Goal: Transaction & Acquisition: Purchase product/service

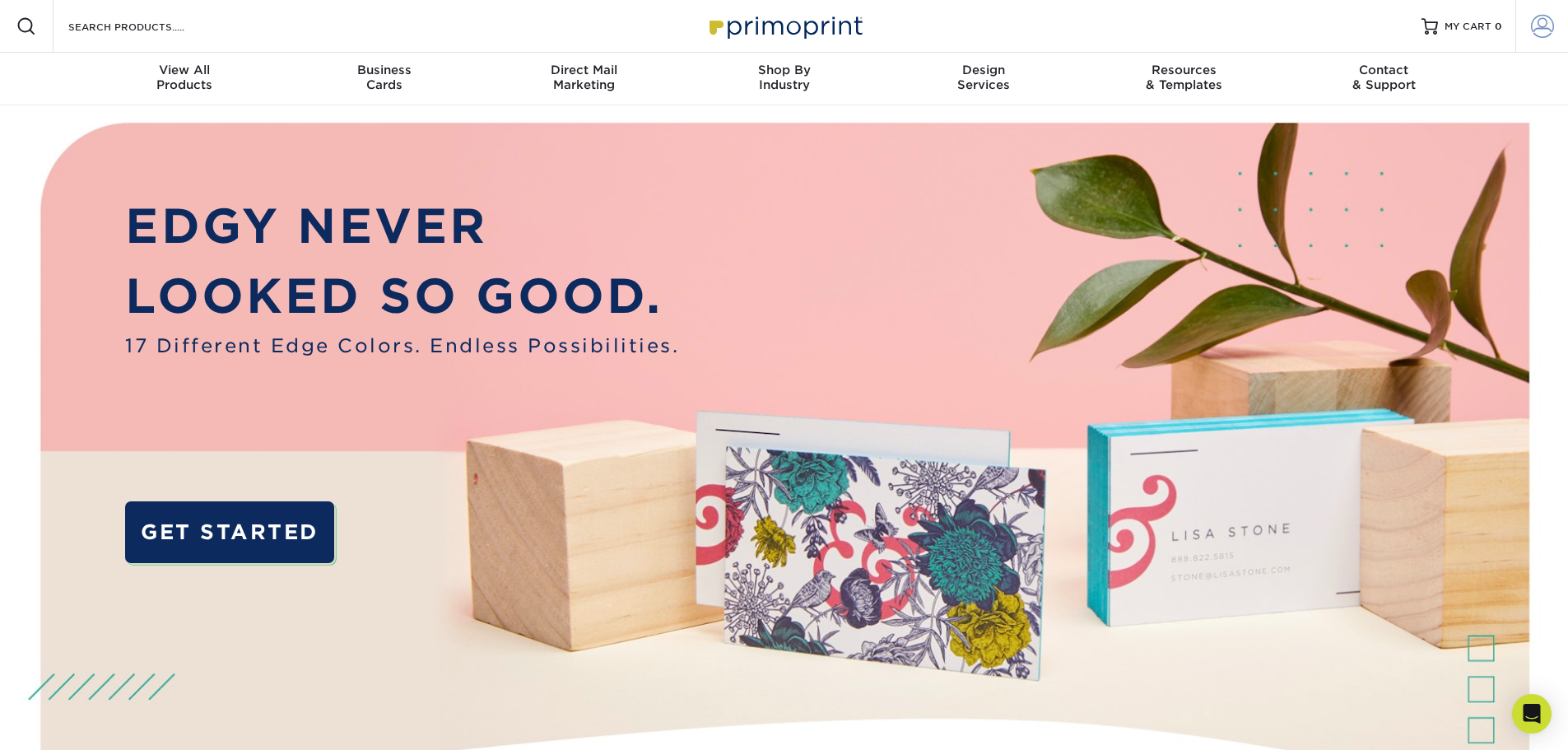
click at [1540, 14] on span at bounding box center [1543, 25] width 23 height 23
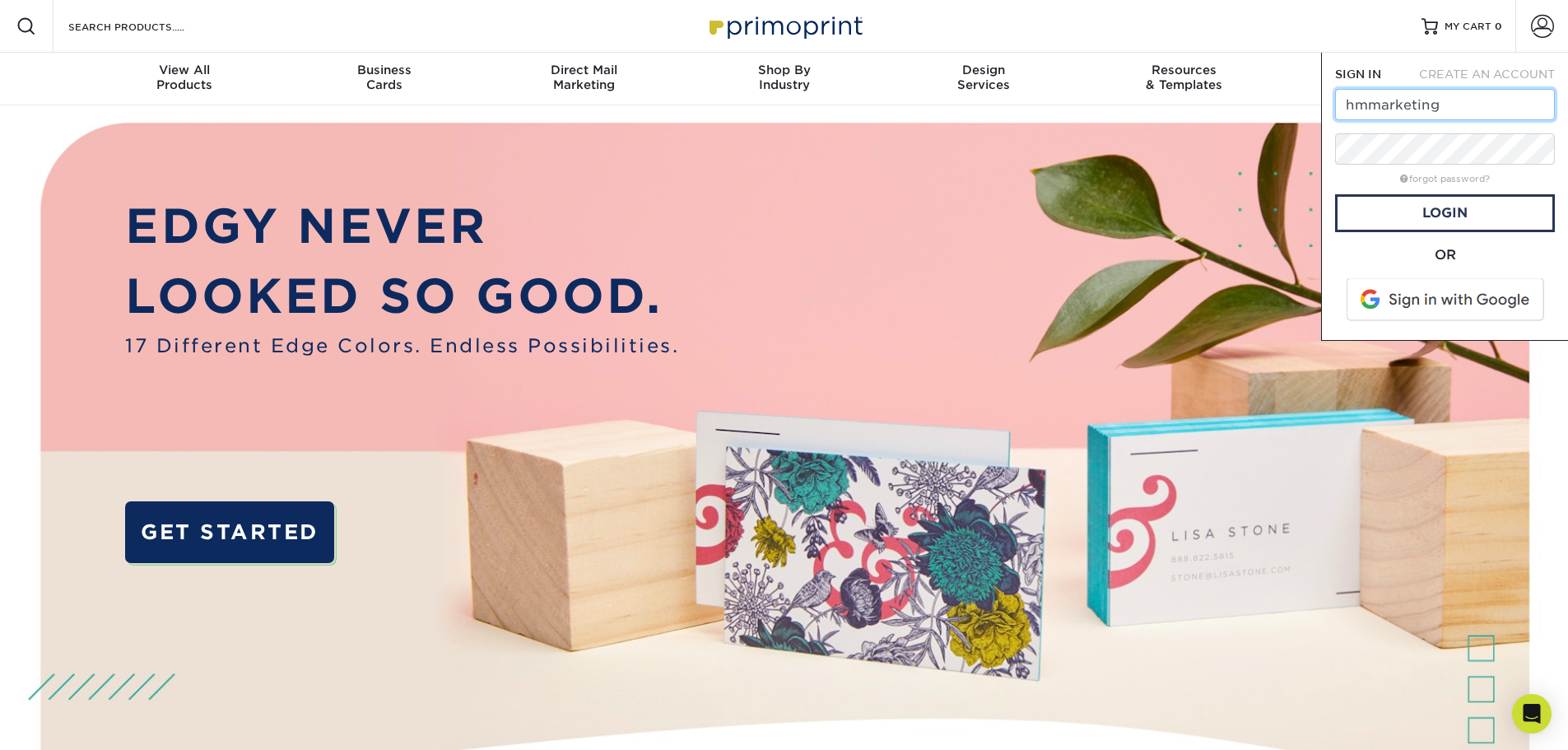
type input "[EMAIL_ADDRESS][DOMAIN_NAME]"
click at [1460, 219] on link "Login" at bounding box center [1444, 213] width 219 height 38
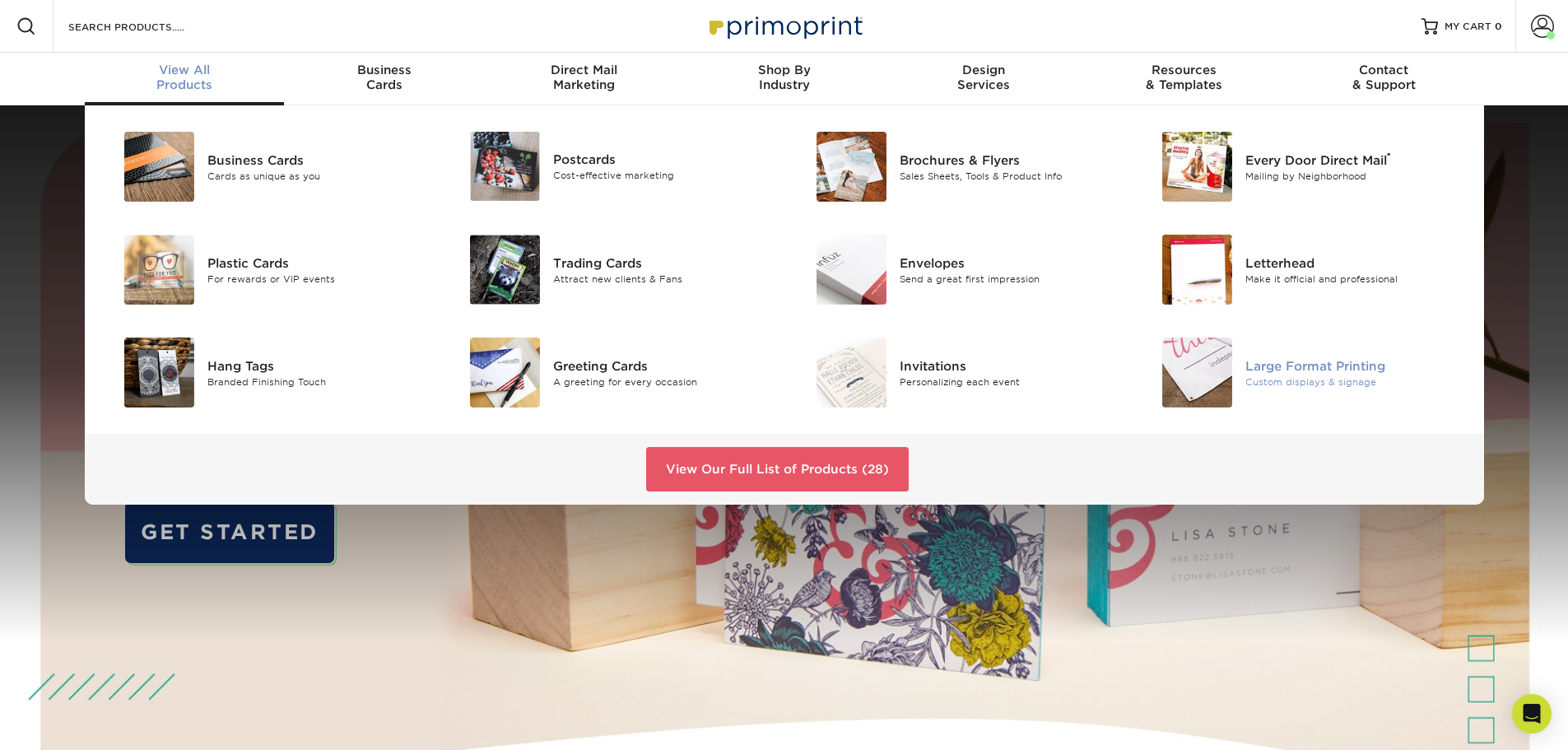
click at [1295, 372] on div "Large Format Printing" at bounding box center [1355, 365] width 219 height 18
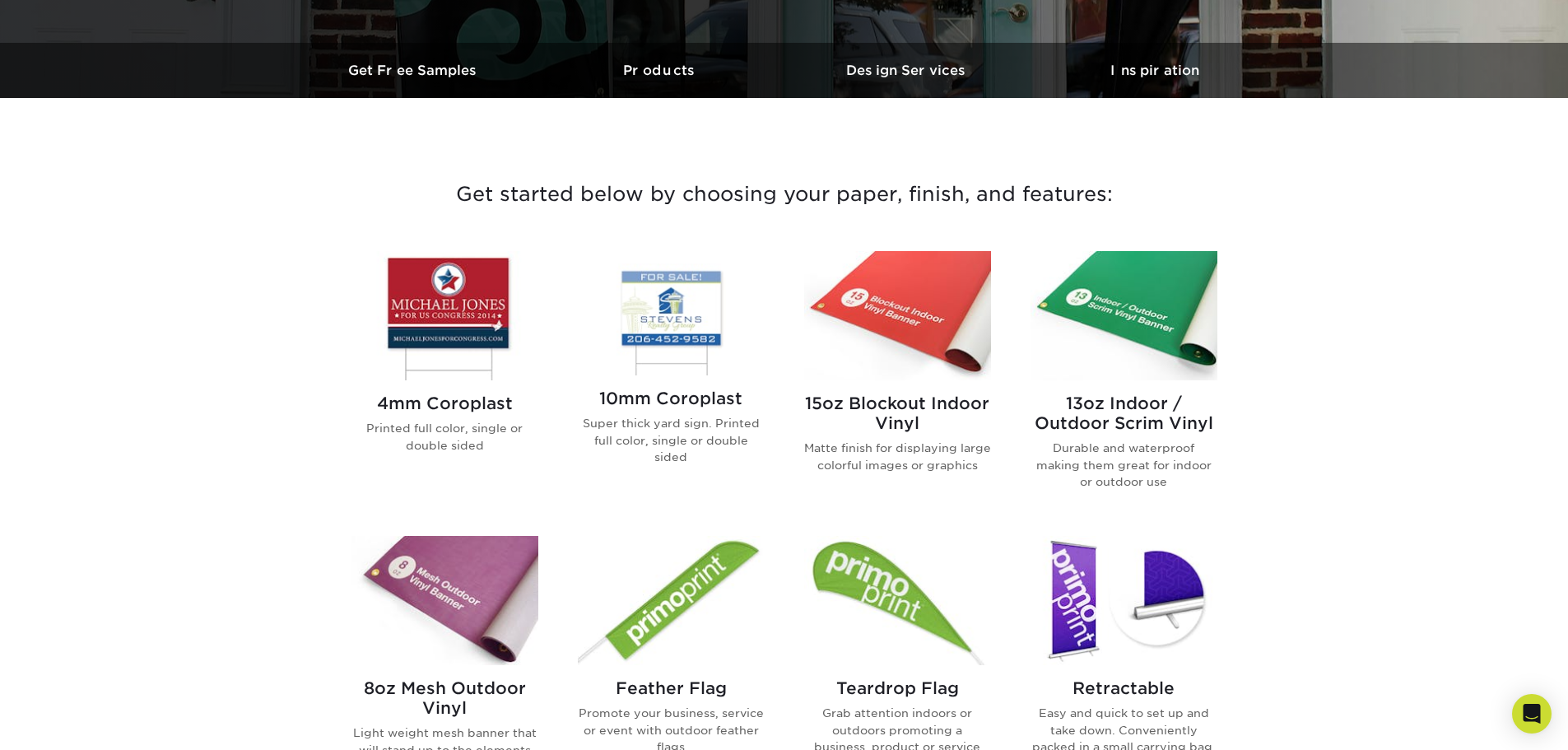
scroll to position [494, 0]
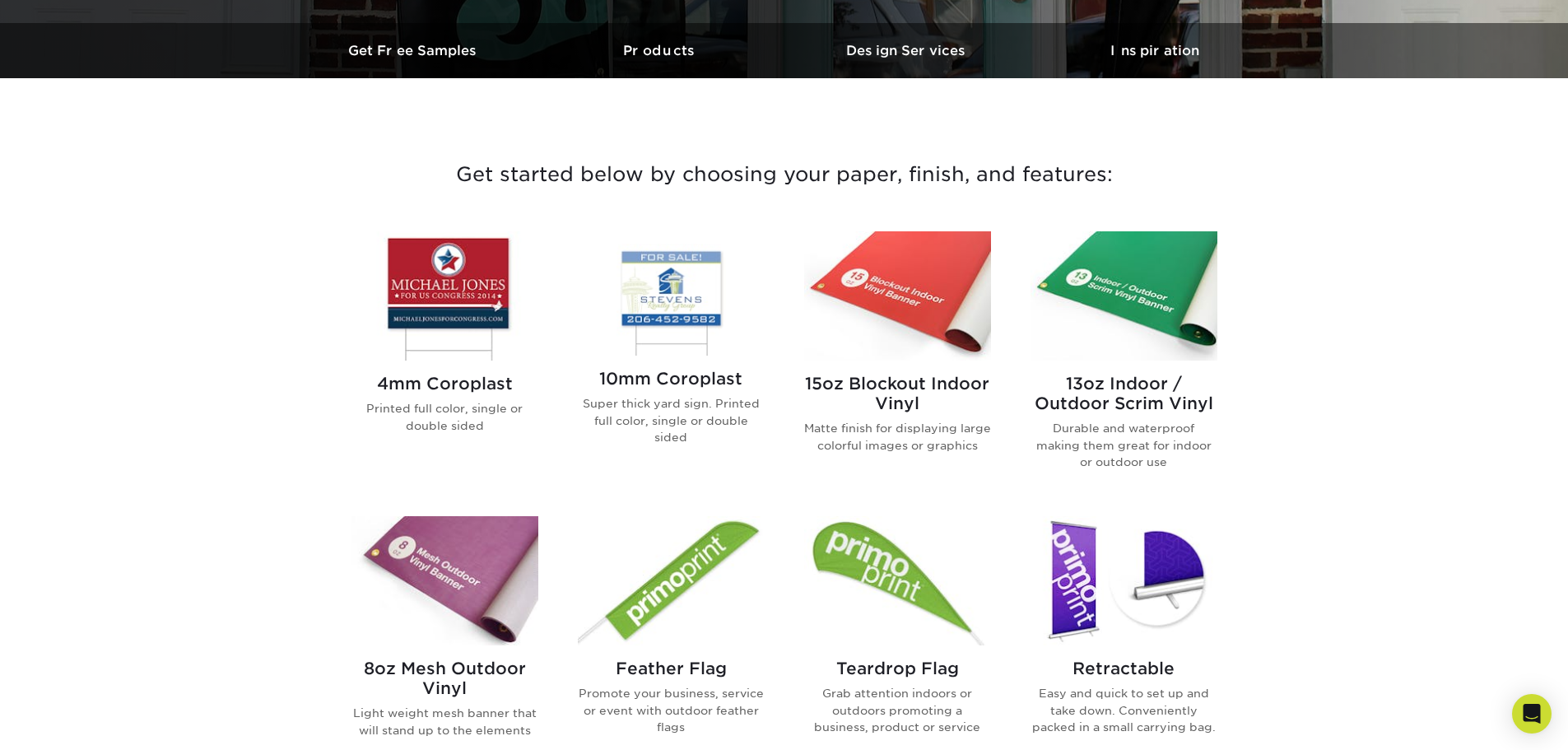
click at [448, 286] on img at bounding box center [445, 296] width 187 height 130
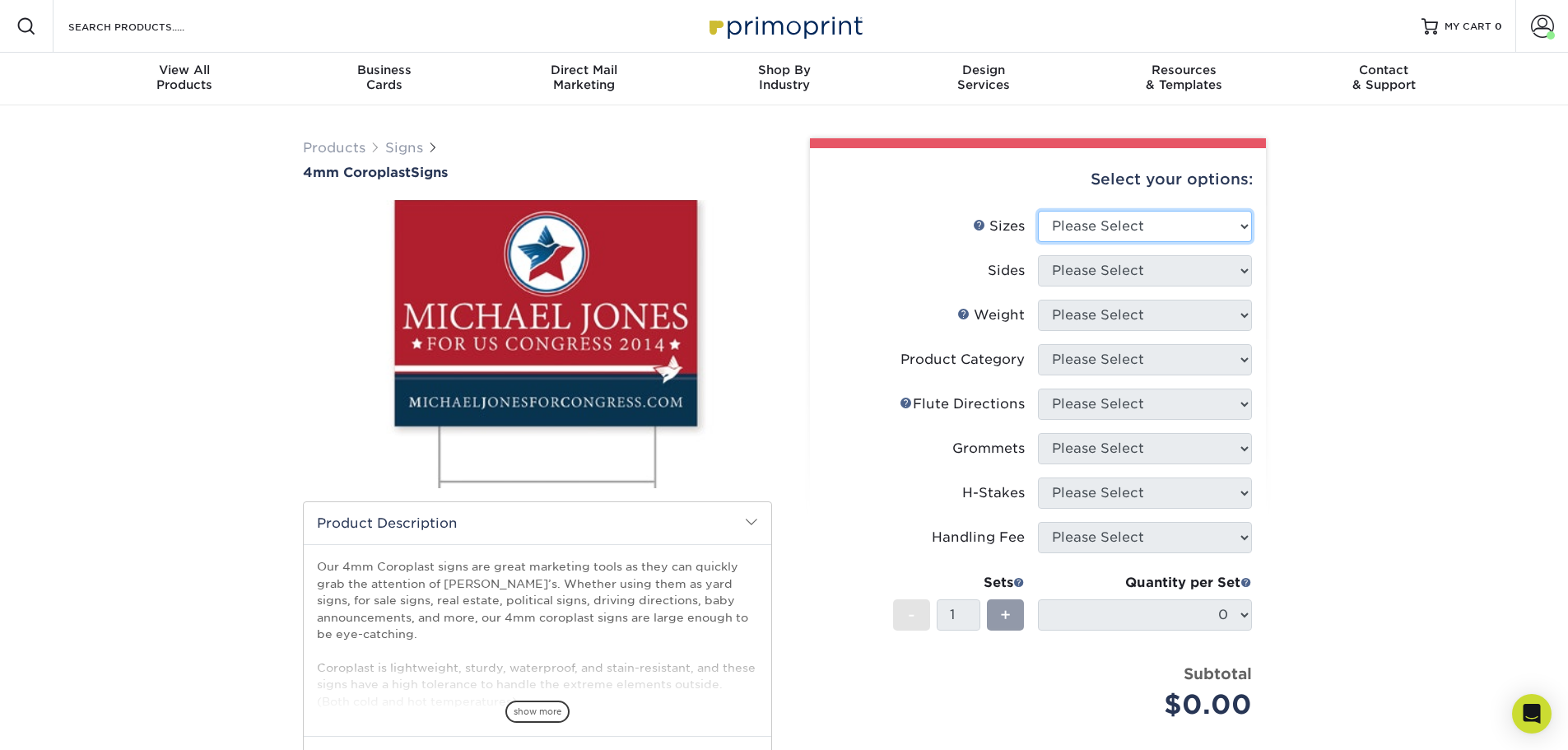
click at [1232, 226] on select "Please Select 12" x 18" 18" x 24" 24" x 24" 24" x 36"" at bounding box center [1145, 226] width 214 height 31
select select "12.00x18.00"
click at [1039, 211] on select "Please Select 12" x 18" 18" x 24" 24" x 24" 24" x 36"" at bounding box center [1145, 226] width 214 height 31
click at [1203, 276] on select "Please Select Print Both Sides Print Front Only" at bounding box center [1145, 270] width 214 height 31
select select "13abbda7-1d64-4f25-8bb2-c179b224825d"
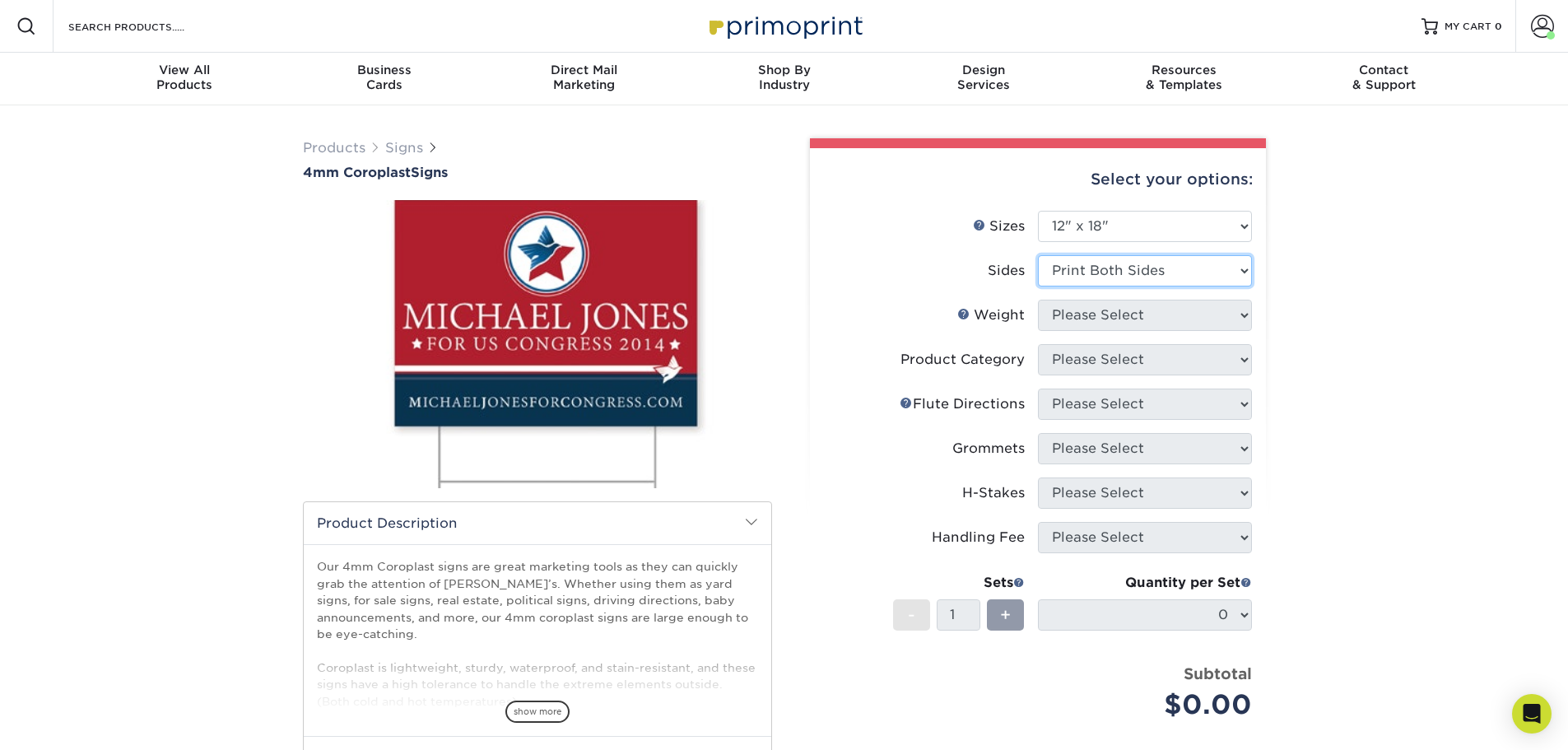
click at [1039, 255] on select "Please Select Print Both Sides Print Front Only" at bounding box center [1145, 270] width 214 height 31
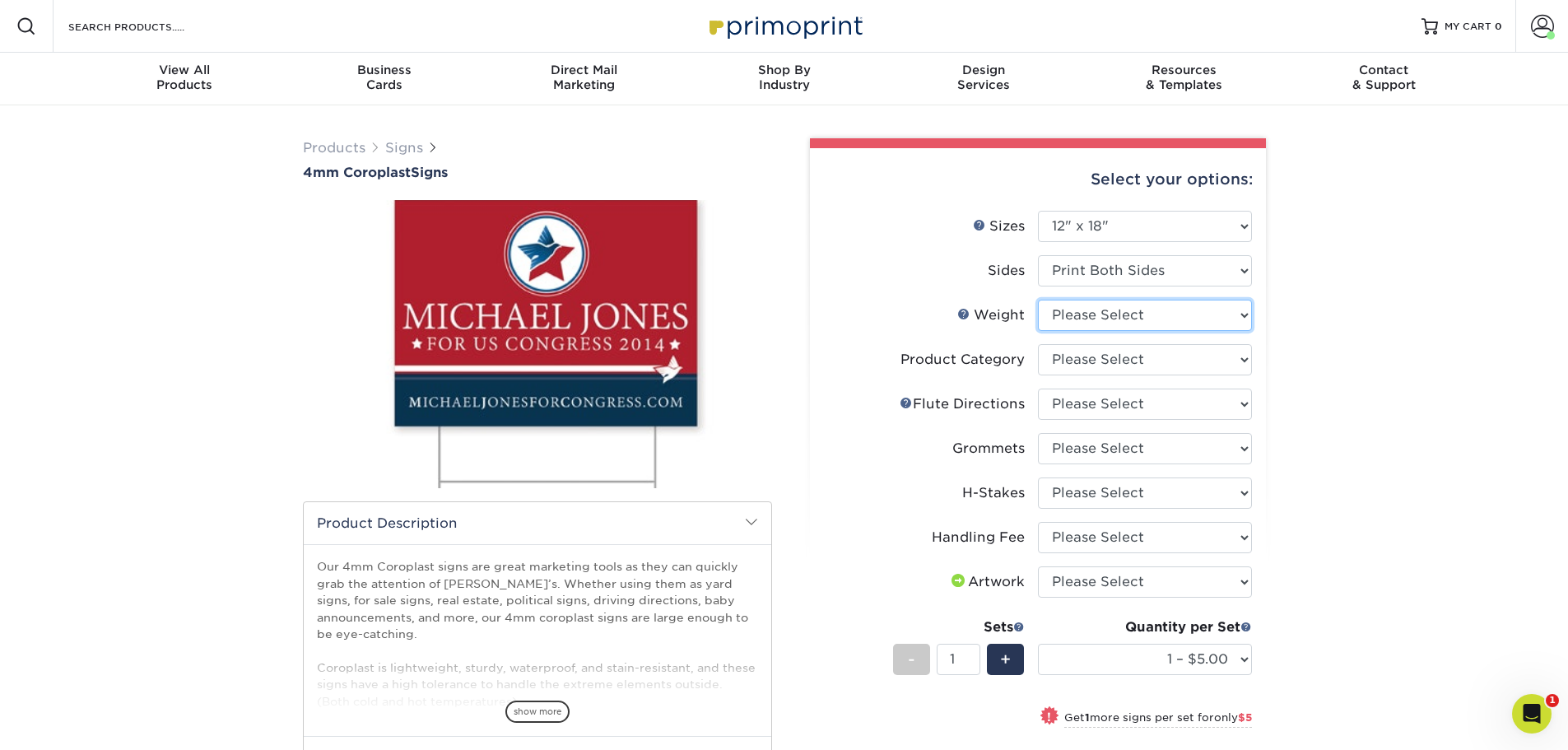
click at [1159, 316] on select "Please Select 4CORO" at bounding box center [1145, 315] width 214 height 31
select select "4CORO"
click at [1039, 300] on select "Please Select 4CORO" at bounding box center [1145, 315] width 214 height 31
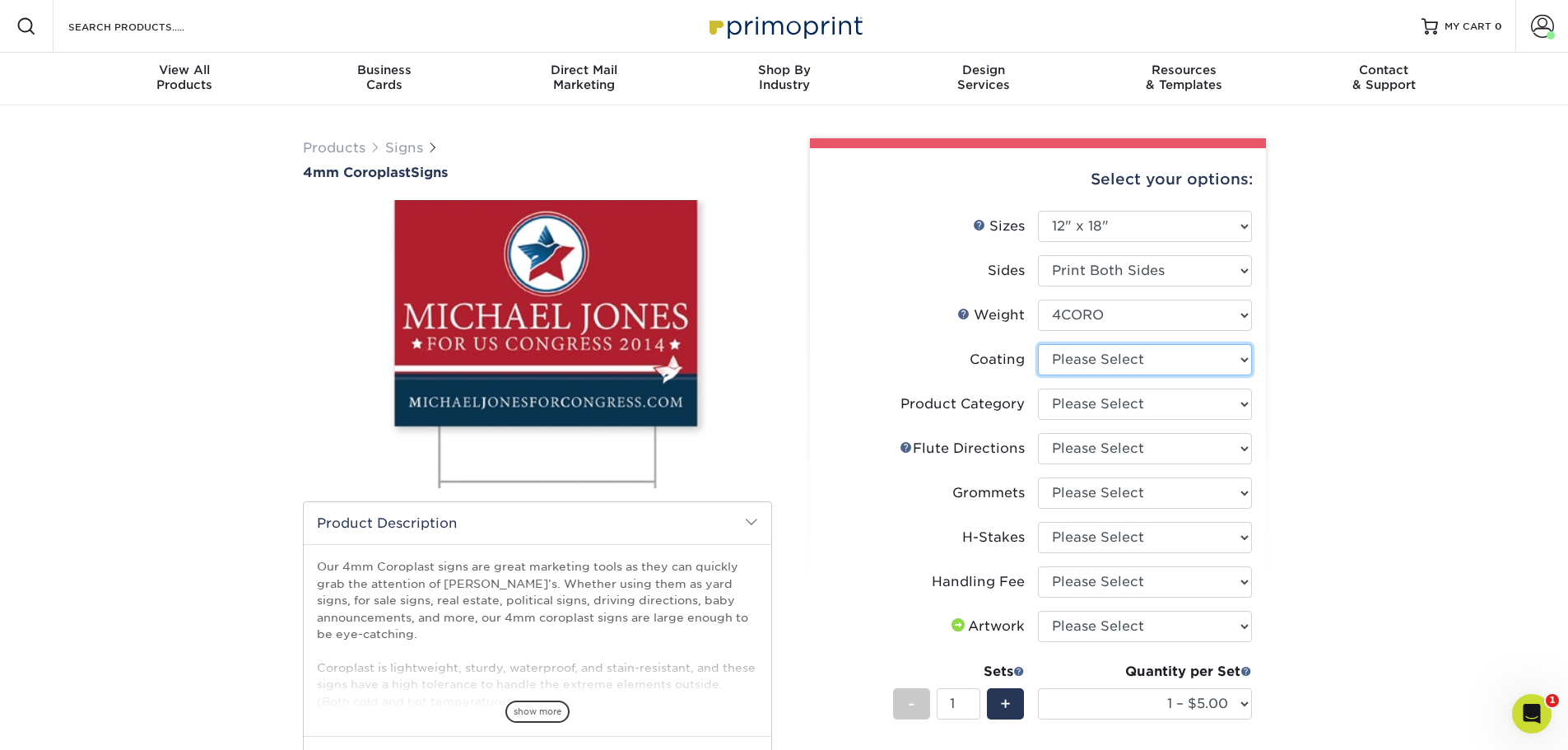
click at [1152, 368] on select at bounding box center [1145, 359] width 214 height 31
select select "3e7618de-abca-4bda-9f97-8b9129e913d8"
click at [1039, 344] on select at bounding box center [1145, 359] width 214 height 31
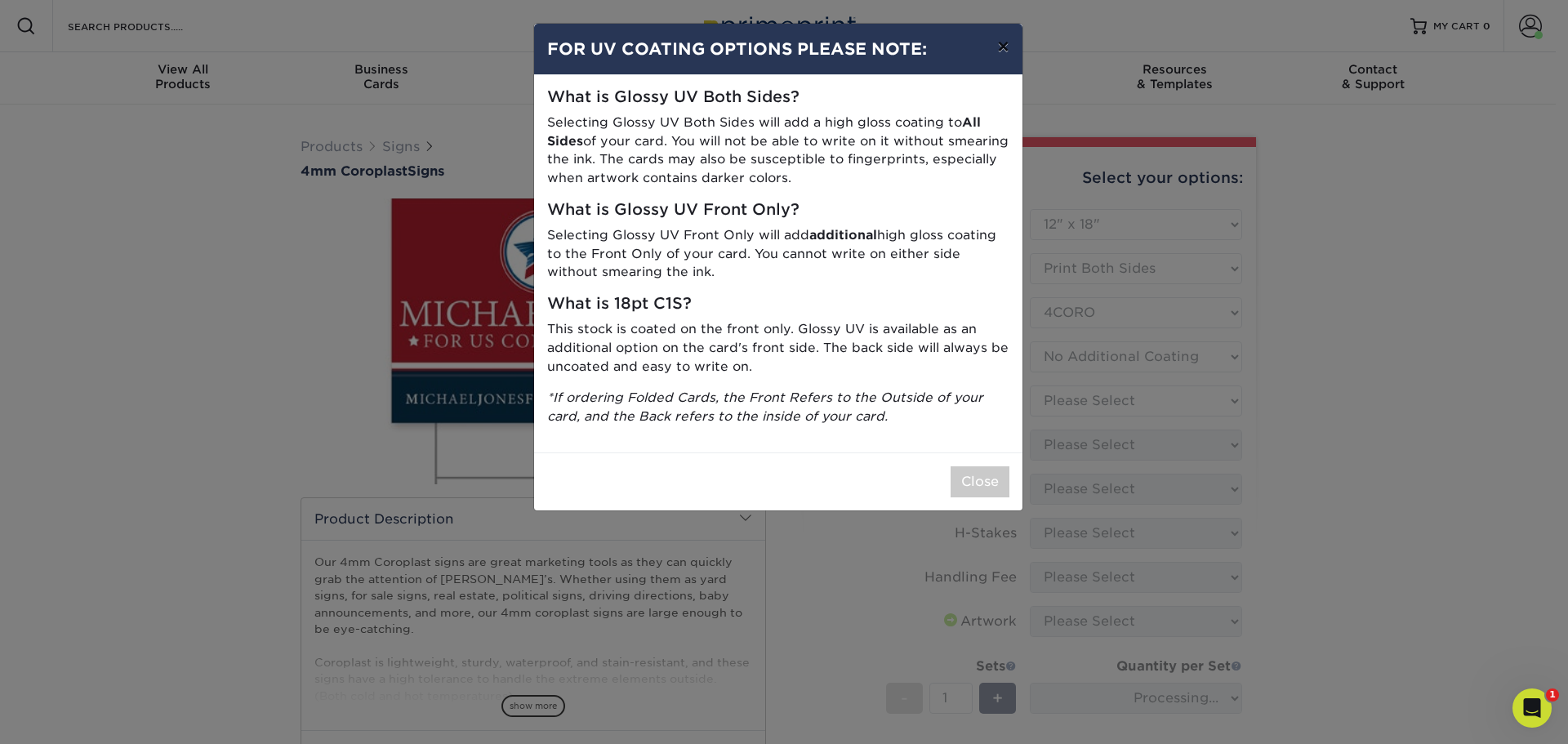
click at [1005, 52] on button "×" at bounding box center [1002, 46] width 38 height 45
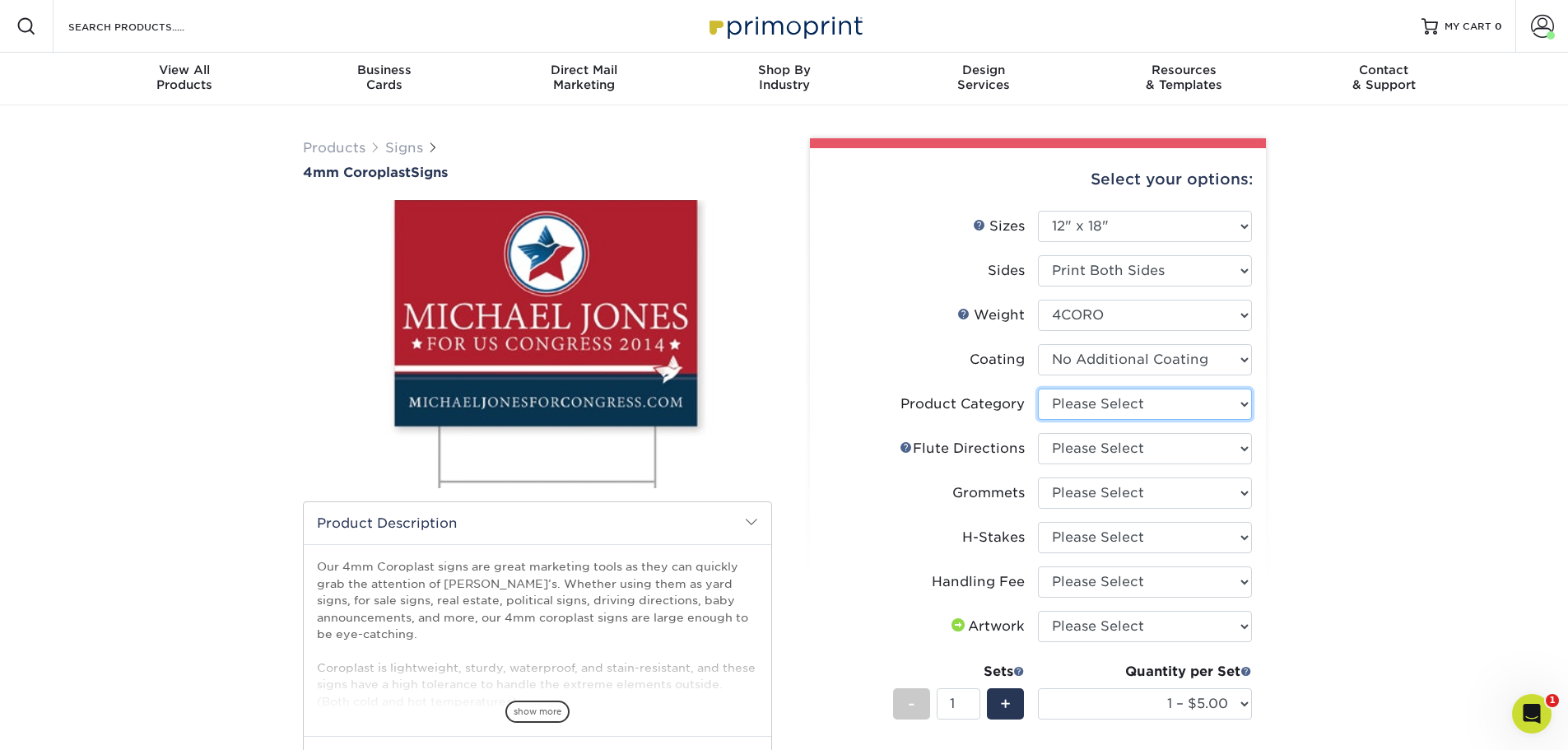
click at [1139, 405] on select "Please Select Coroplast Signs" at bounding box center [1145, 404] width 214 height 31
select select "b3582ed5-6912-492c-8440-2cc51afdb8e1"
click at [1039, 389] on select "Please Select Coroplast Signs" at bounding box center [1145, 404] width 214 height 31
click at [1115, 447] on select "Please Select Flute Direction (Horizontal) Flute Direction (Vertical)" at bounding box center [1145, 448] width 214 height 31
select select "b9474d6d-25b7-40b8-b284-85b7690982f8"
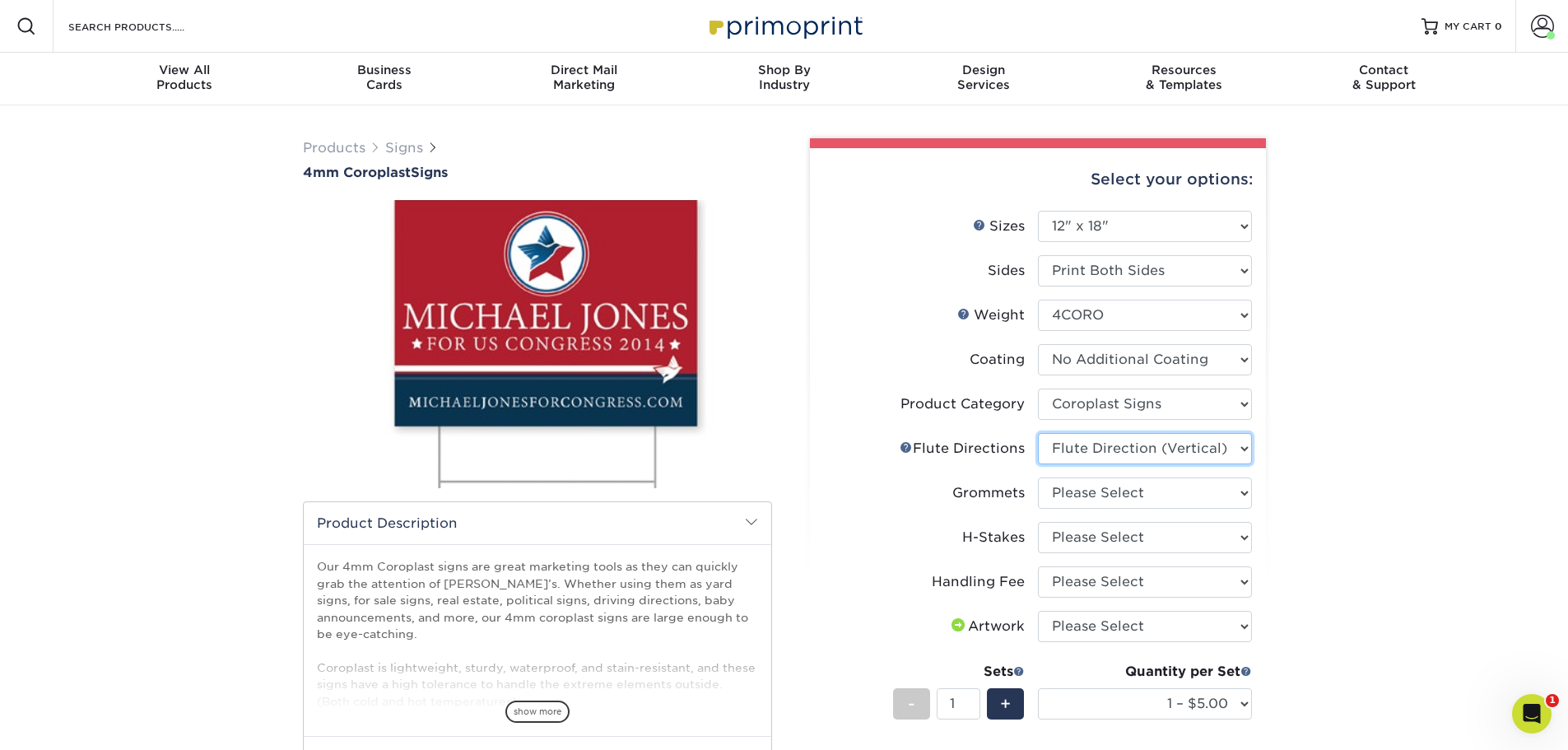
click at [1039, 433] on select "Please Select Flute Direction (Horizontal) Flute Direction (Vertical)" at bounding box center [1145, 448] width 214 height 31
click at [1078, 492] on select "Please Select No Grommets Yes, Grommet All 4 Corners Yes, Grommets Top Corners …" at bounding box center [1145, 493] width 214 height 31
select select "90d329df-db80-4206-b821-ff9d3f363977"
click at [1039, 478] on select "Please Select No Grommets Yes, Grommet All 4 Corners Yes, Grommets Top Corners …" at bounding box center [1145, 493] width 214 height 31
click at [1098, 531] on select "Please Select No H-Stakes Yes" at bounding box center [1145, 537] width 214 height 31
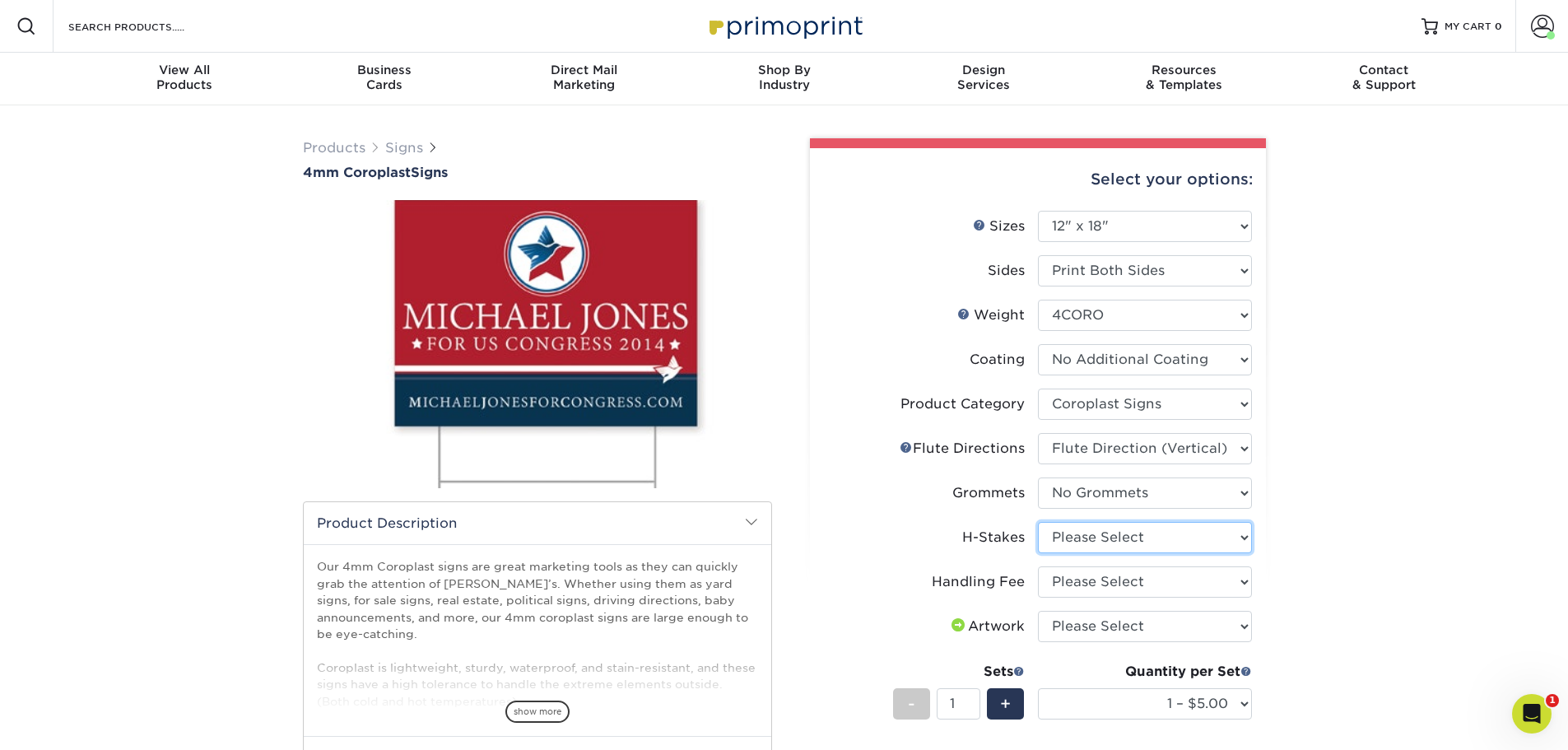
select select "8c85e97e-8b3a-46d2-b88d-acee5fa20222"
click at [1039, 522] on select "Please Select No H-Stakes Yes" at bounding box center [1145, 537] width 214 height 31
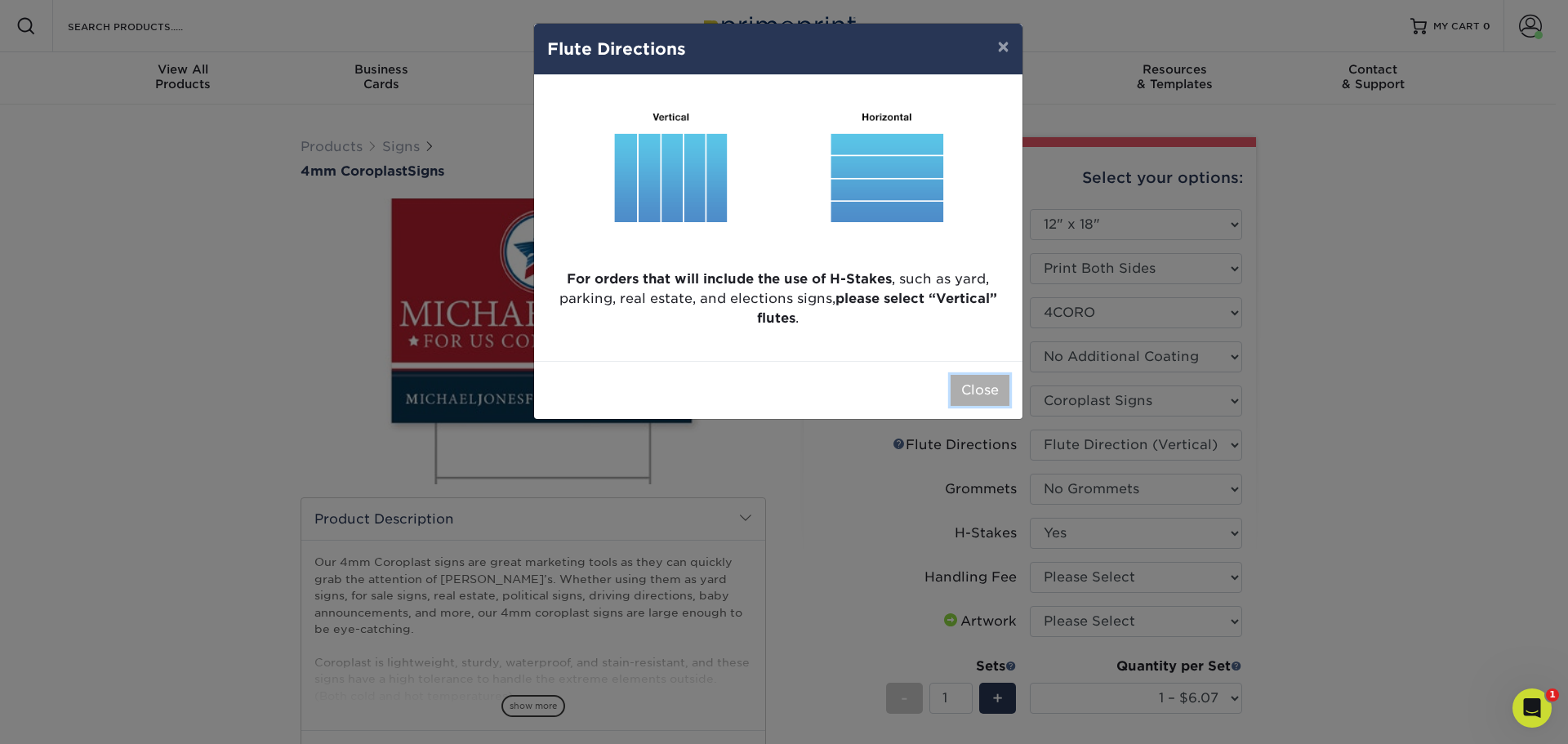
click at [988, 393] on button "Close" at bounding box center [980, 390] width 59 height 31
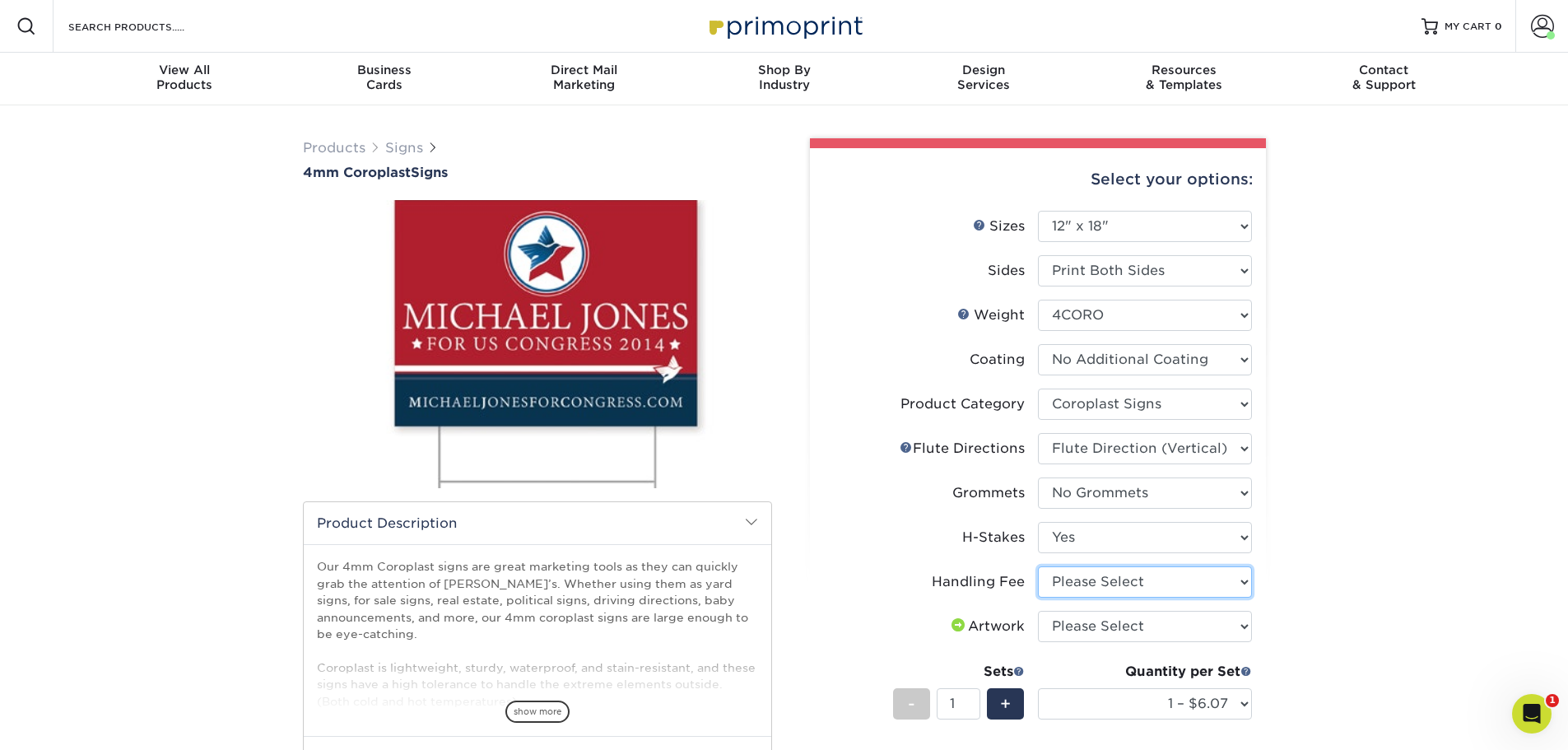
click at [1093, 584] on select "Please Select Handling Fee" at bounding box center [1145, 582] width 214 height 31
select select "ab74c079-444c-4260-ae6a-e09bdee8073c"
click at [1039, 567] on select "Please Select Handling Fee" at bounding box center [1145, 582] width 214 height 31
click at [1080, 632] on select "Please Select I will upload files I need a design - $50" at bounding box center [1145, 626] width 214 height 31
select select "upload"
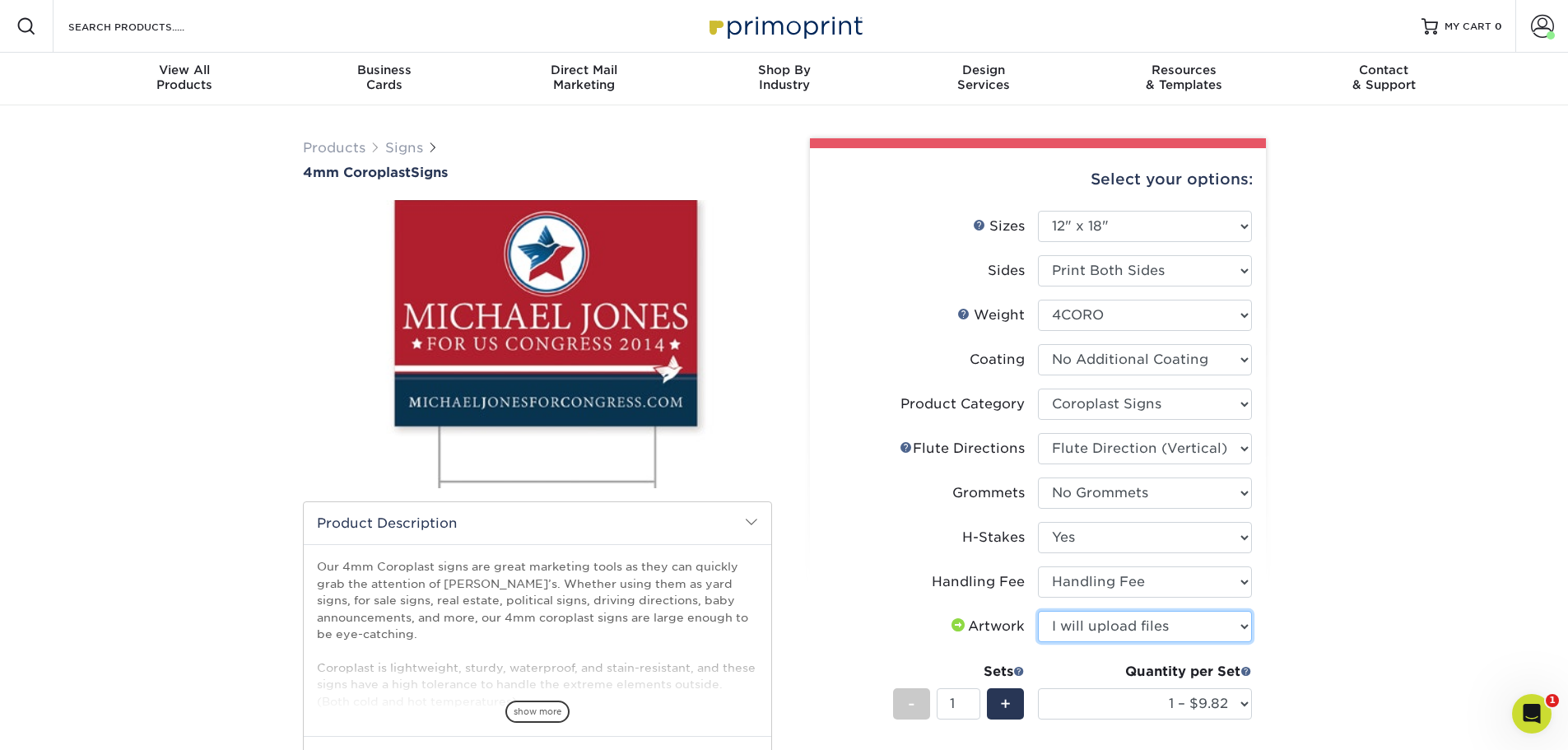
click at [1039, 611] on select "Please Select I will upload files I need a design - $50" at bounding box center [1145, 626] width 214 height 31
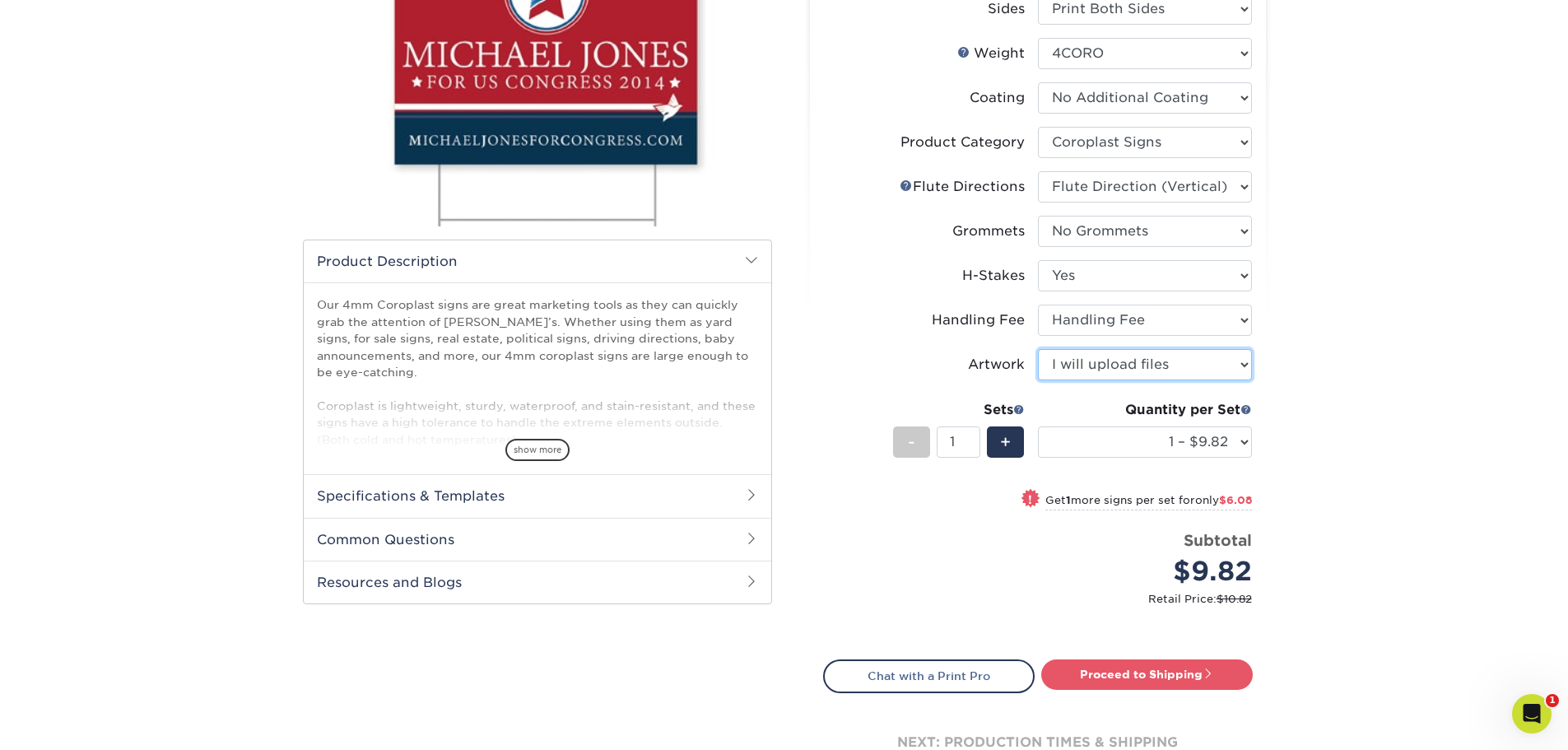
scroll to position [164, 0]
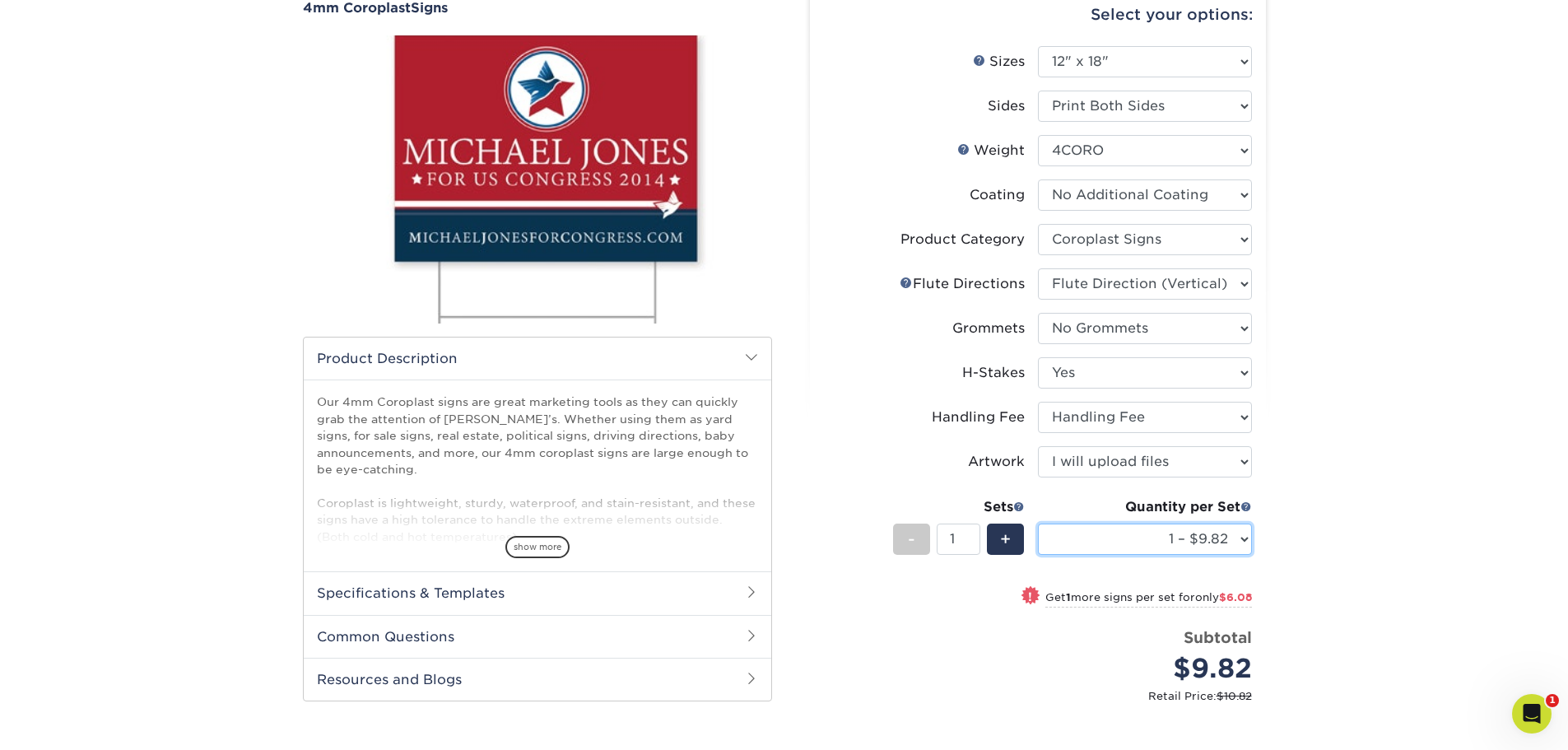
click at [1218, 539] on select "1 – $9.82 2 – $15.90 3 – $21.97 4 – $24.29 5 – $30.37 6 – $36.44 7 – $42.51 8 –…" at bounding box center [1145, 539] width 214 height 31
select select "15 – $90.10"
click at [1039, 524] on select "1 – $9.82 2 – $15.90 3 – $21.97 4 – $24.29 5 – $30.37 6 – $36.44 7 – $42.51 8 –…" at bounding box center [1145, 539] width 214 height 31
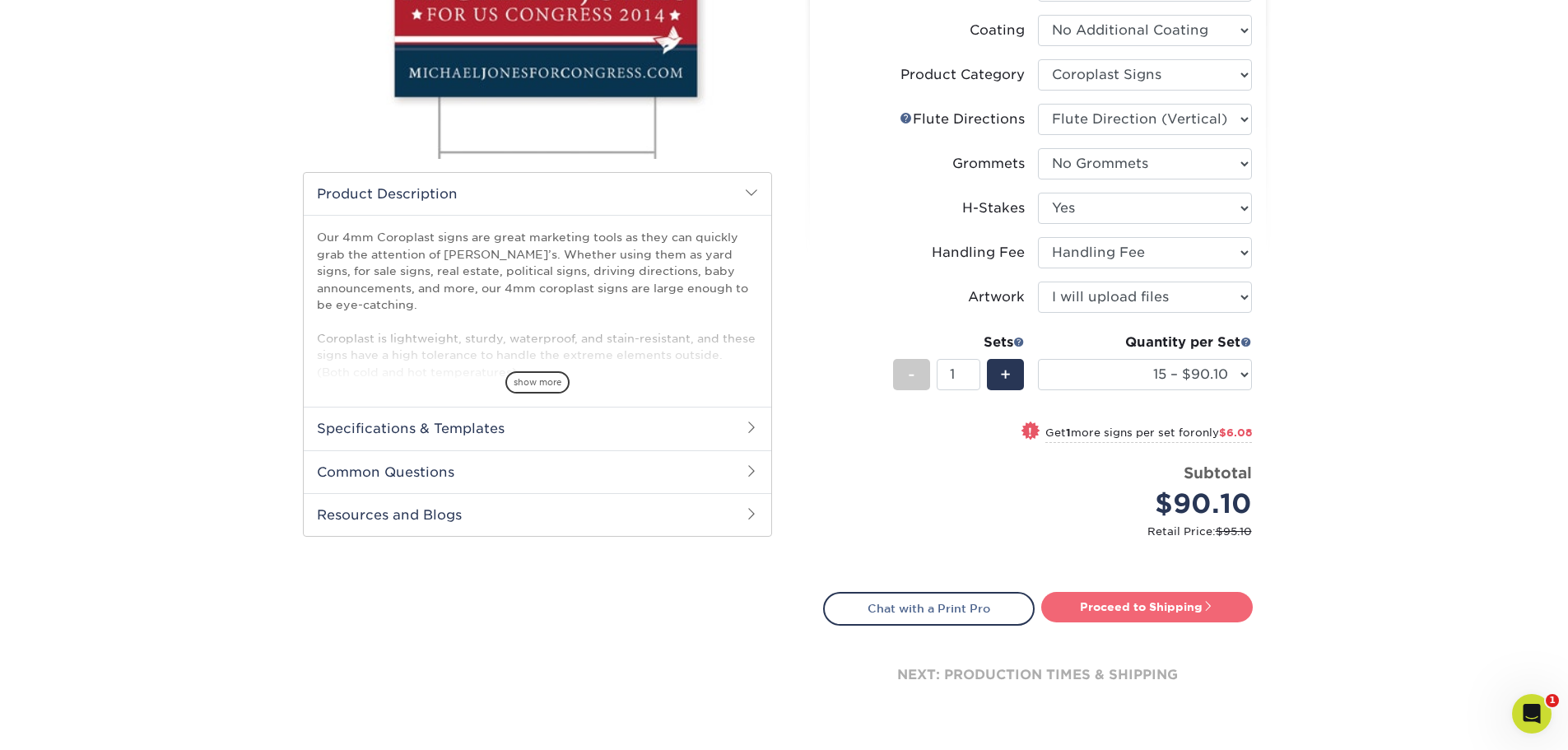
click at [1112, 600] on link "Proceed to Shipping" at bounding box center [1147, 607] width 212 height 30
type input "Set 1"
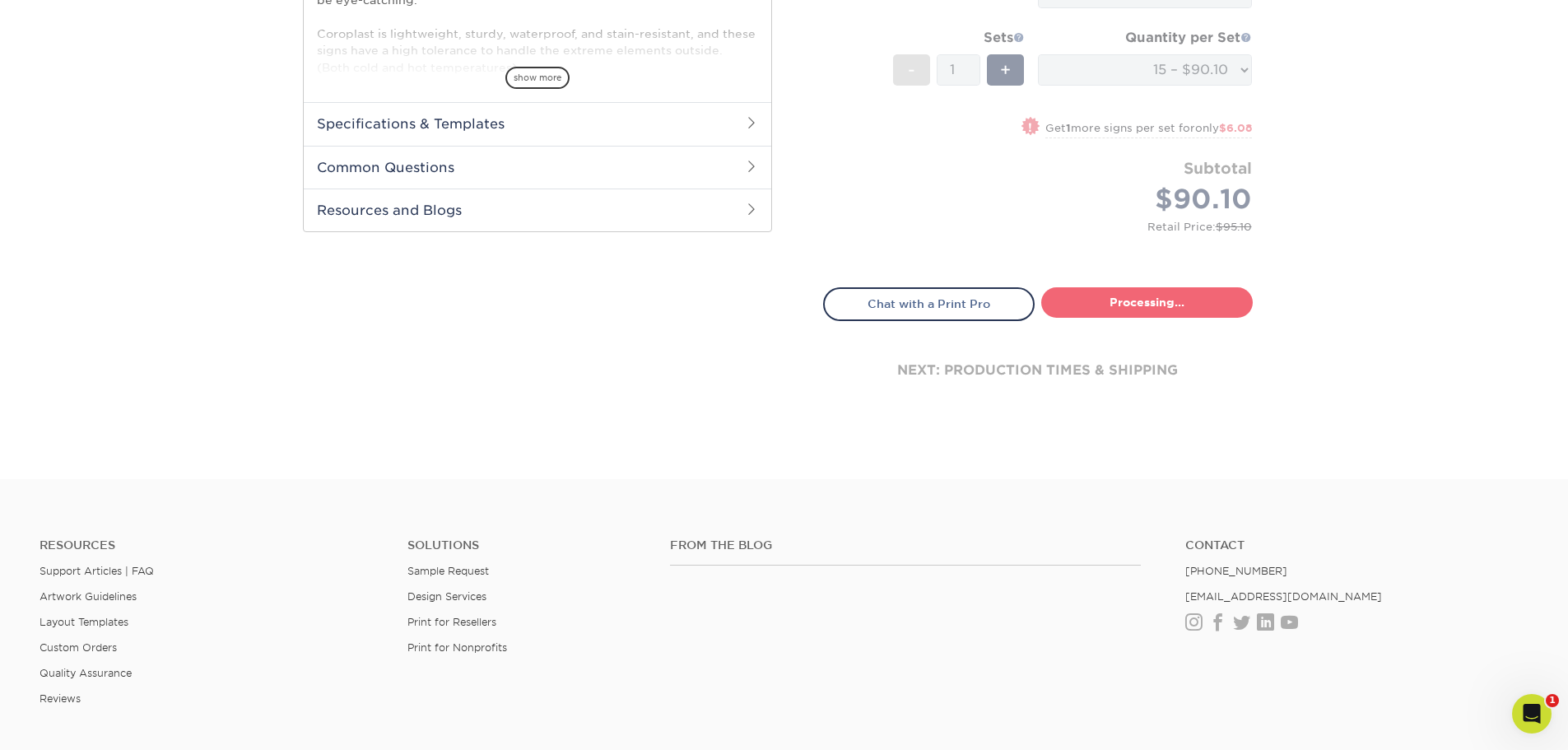
select select "24a37817-5974-431e-8a62-8c9ed5577b68"
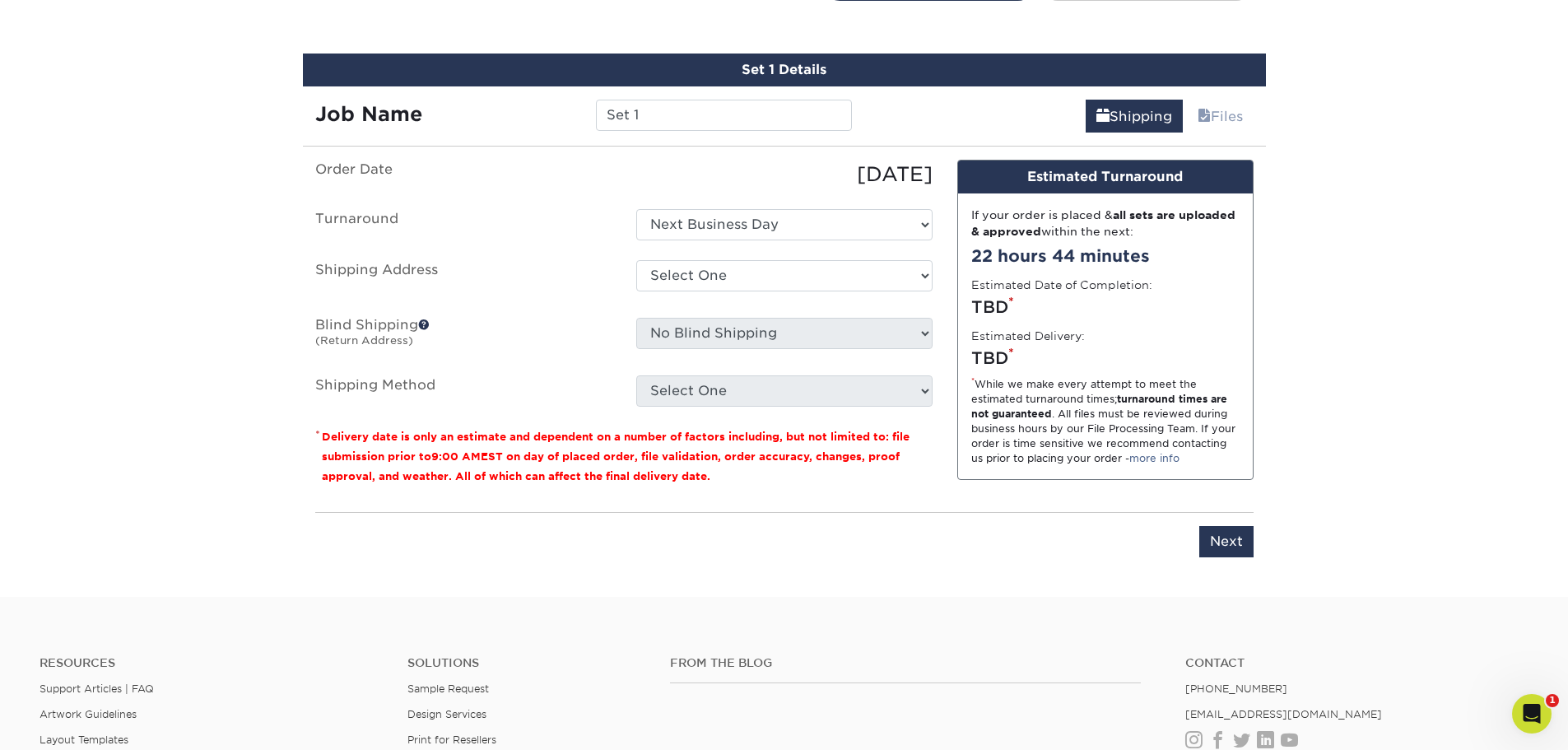
scroll to position [967, 0]
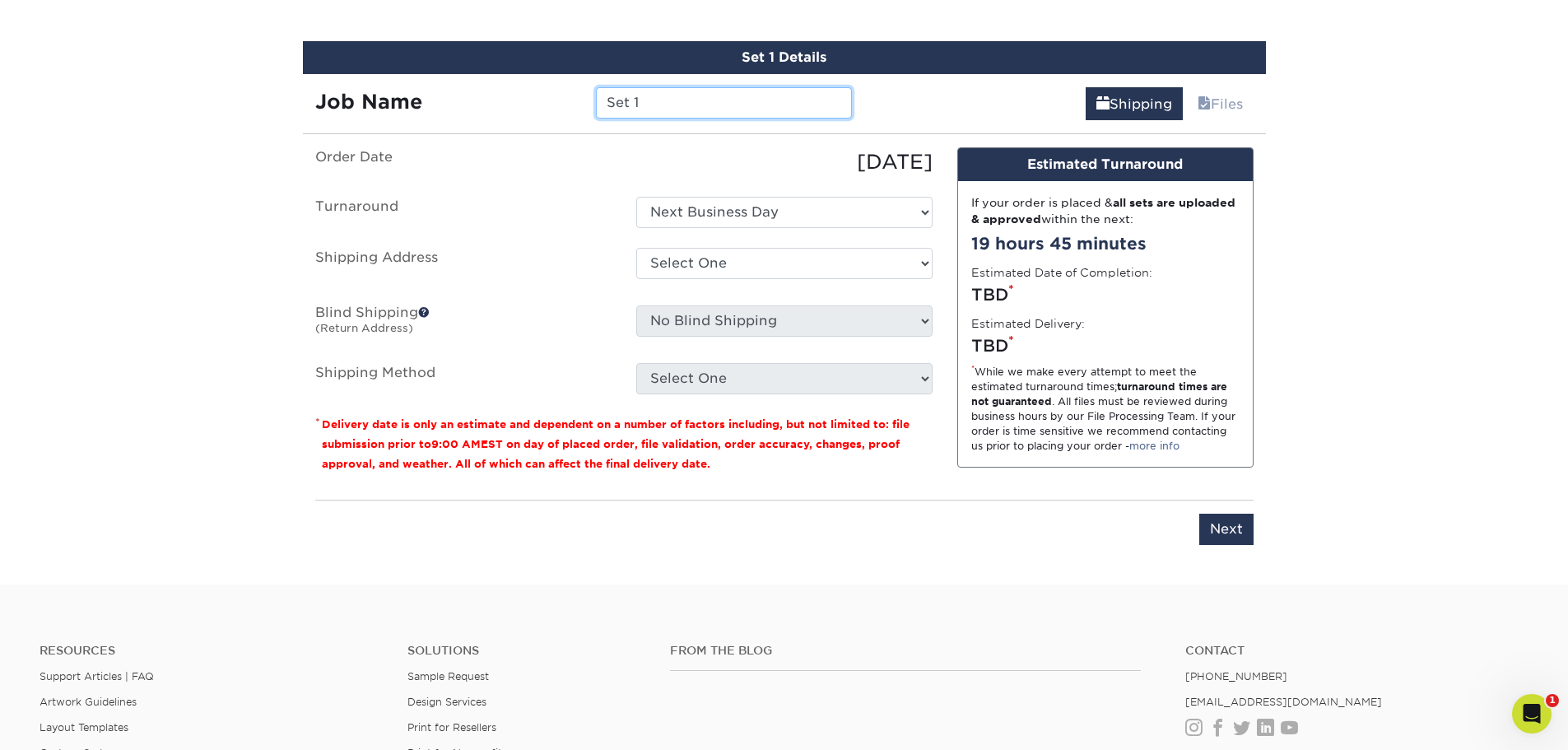
drag, startPoint x: 661, startPoint y: 102, endPoint x: 608, endPoint y: 97, distance: 53.2
click at [608, 97] on input "Set 1" at bounding box center [724, 103] width 256 height 31
type input "Home for Sale Directional - WILM"
click at [688, 258] on select "Select One Asheville Office AVL Office Charleston Address New Corcoran HM Prope…" at bounding box center [784, 264] width 296 height 31
select select "271675"
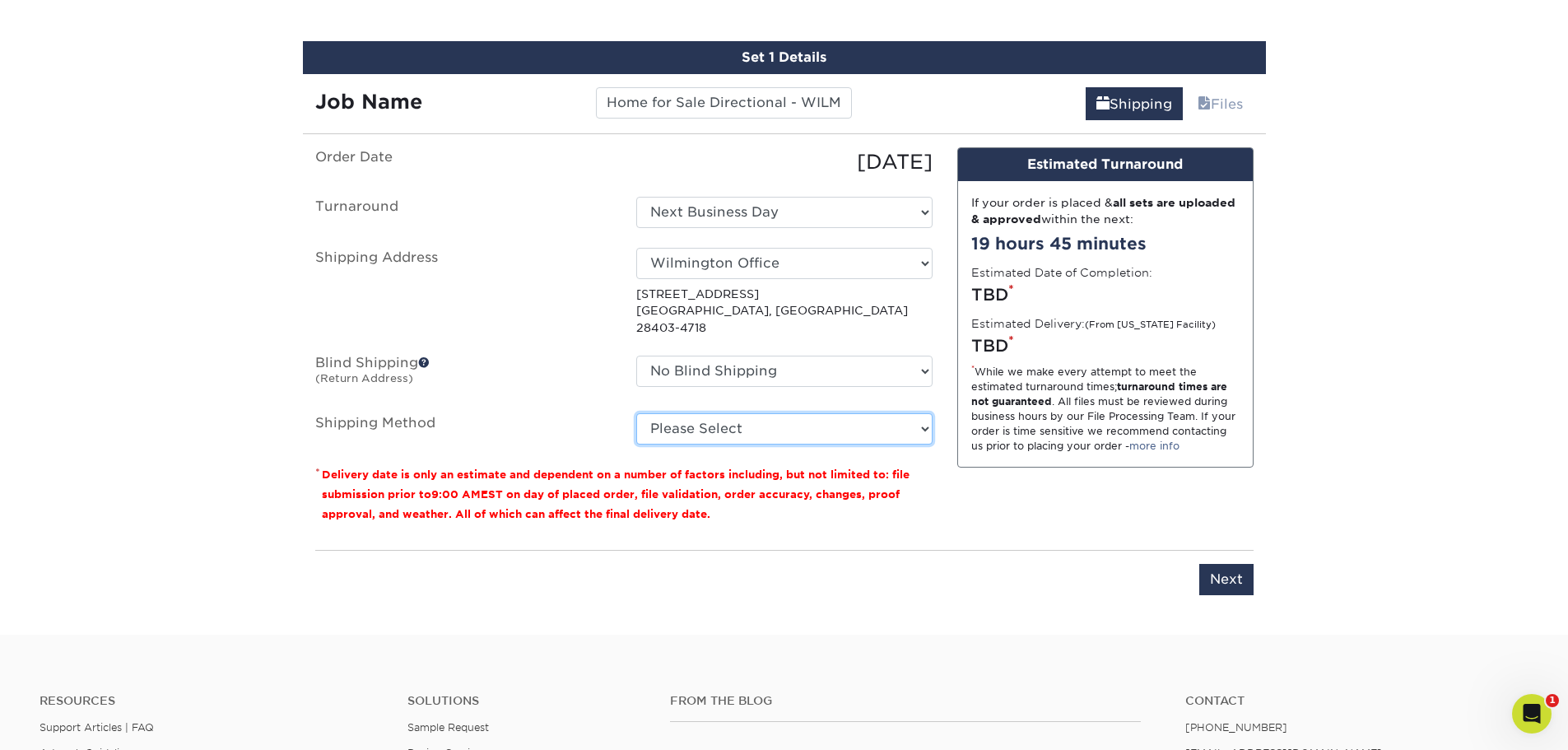
click at [769, 414] on select "Please Select G4M Flat Rate Shipping (+$22.40) Ground Shipping (+$35.47) 3 Day …" at bounding box center [784, 429] width 296 height 31
select select "G4MFLATRATE"
click at [636, 414] on select "Please Select G4M Flat Rate Shipping (+$22.40) Ground Shipping (+$35.47) 3 Day …" at bounding box center [784, 429] width 296 height 31
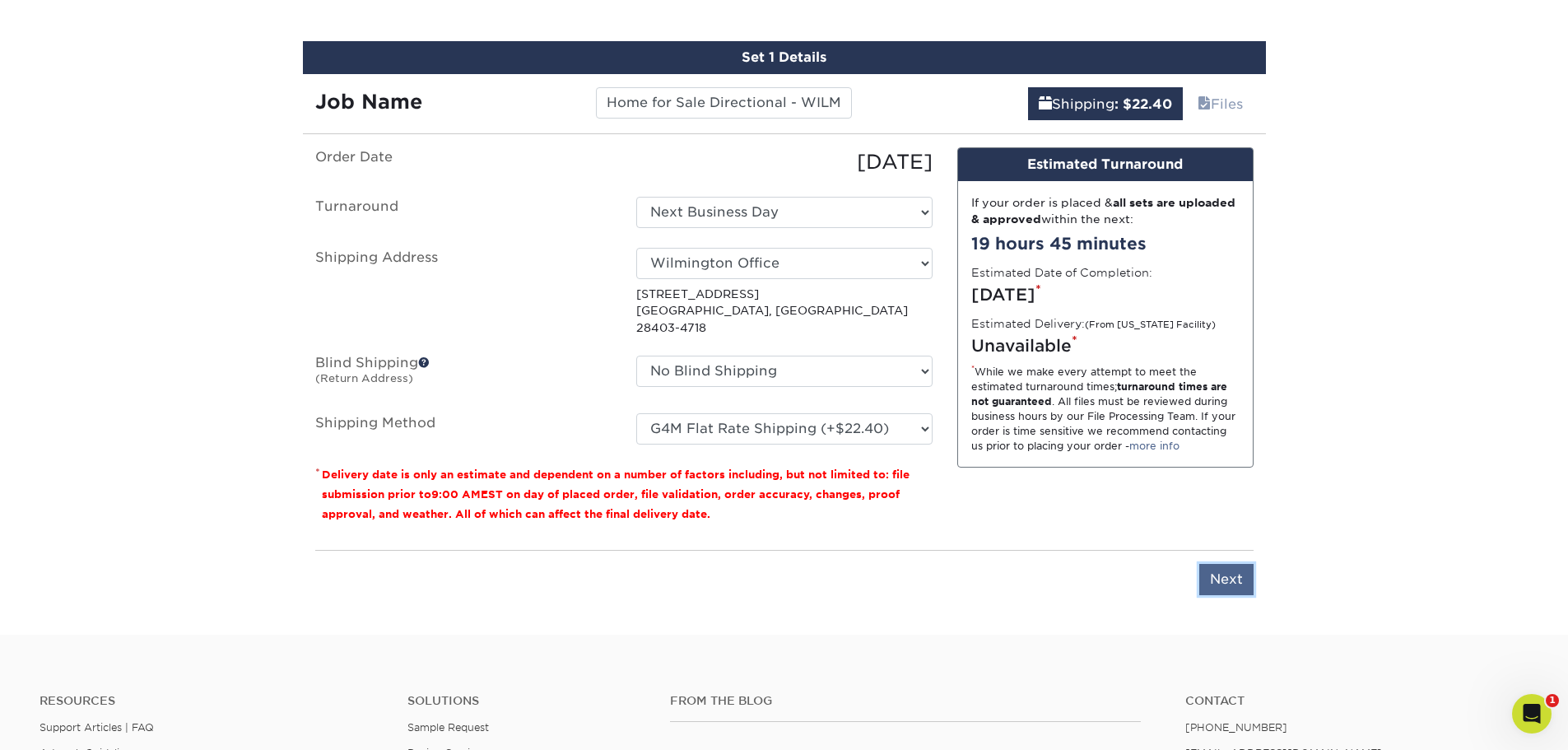
click at [1233, 564] on input "Next" at bounding box center [1227, 580] width 54 height 31
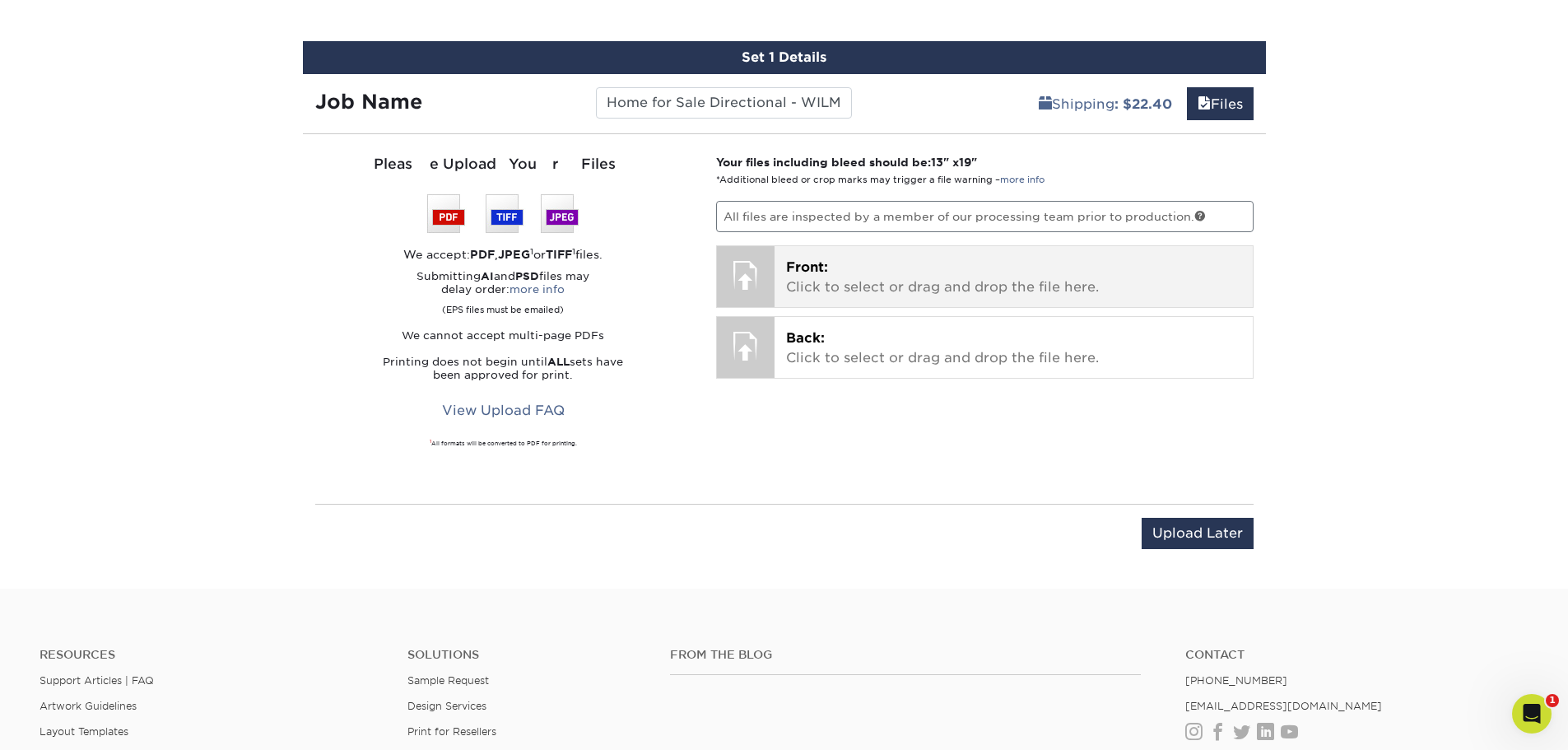
click at [930, 276] on p "Front: Click to select or drag and drop the file here." at bounding box center [1013, 277] width 455 height 40
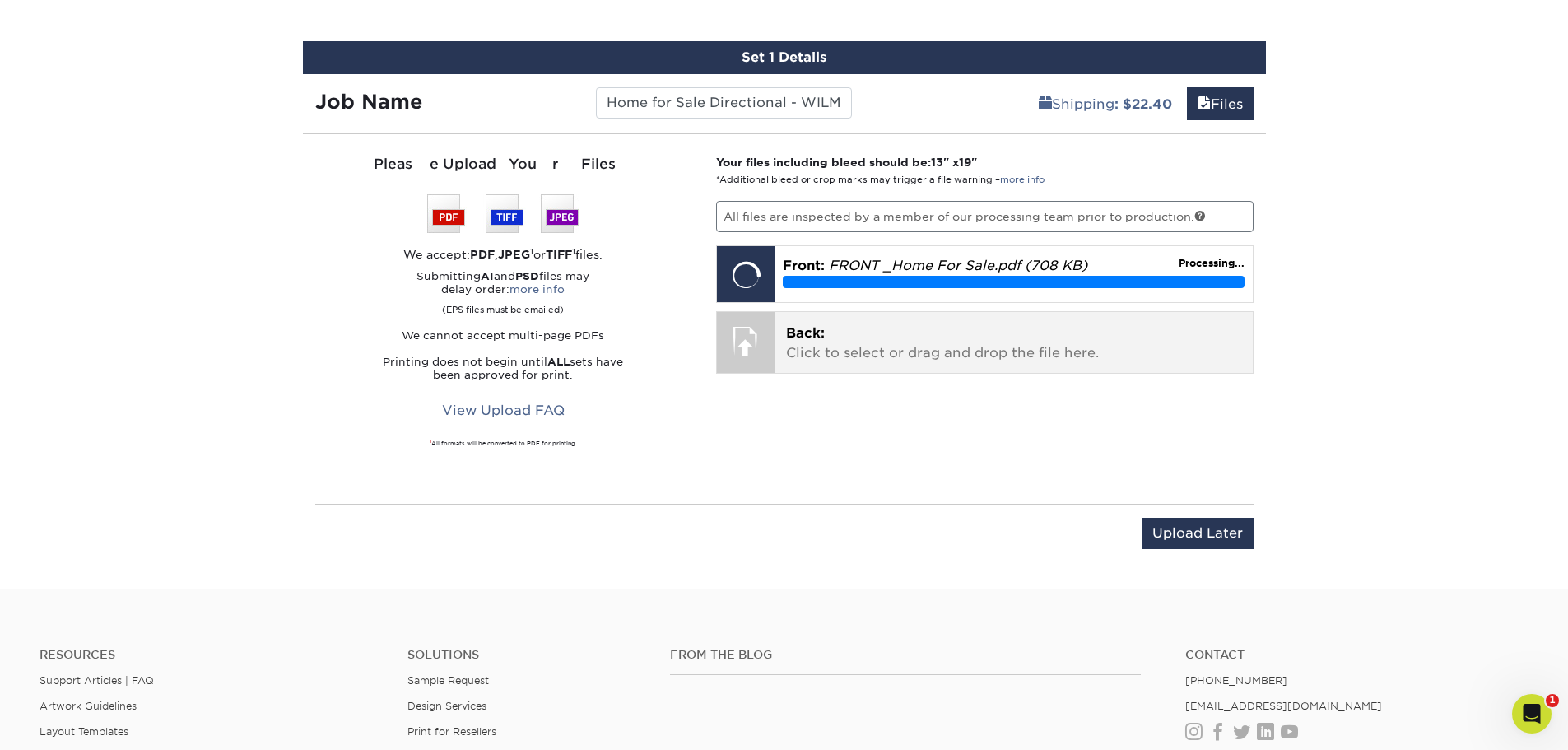
click at [911, 347] on p "Back: Click to select or drag and drop the file here." at bounding box center [1013, 343] width 455 height 40
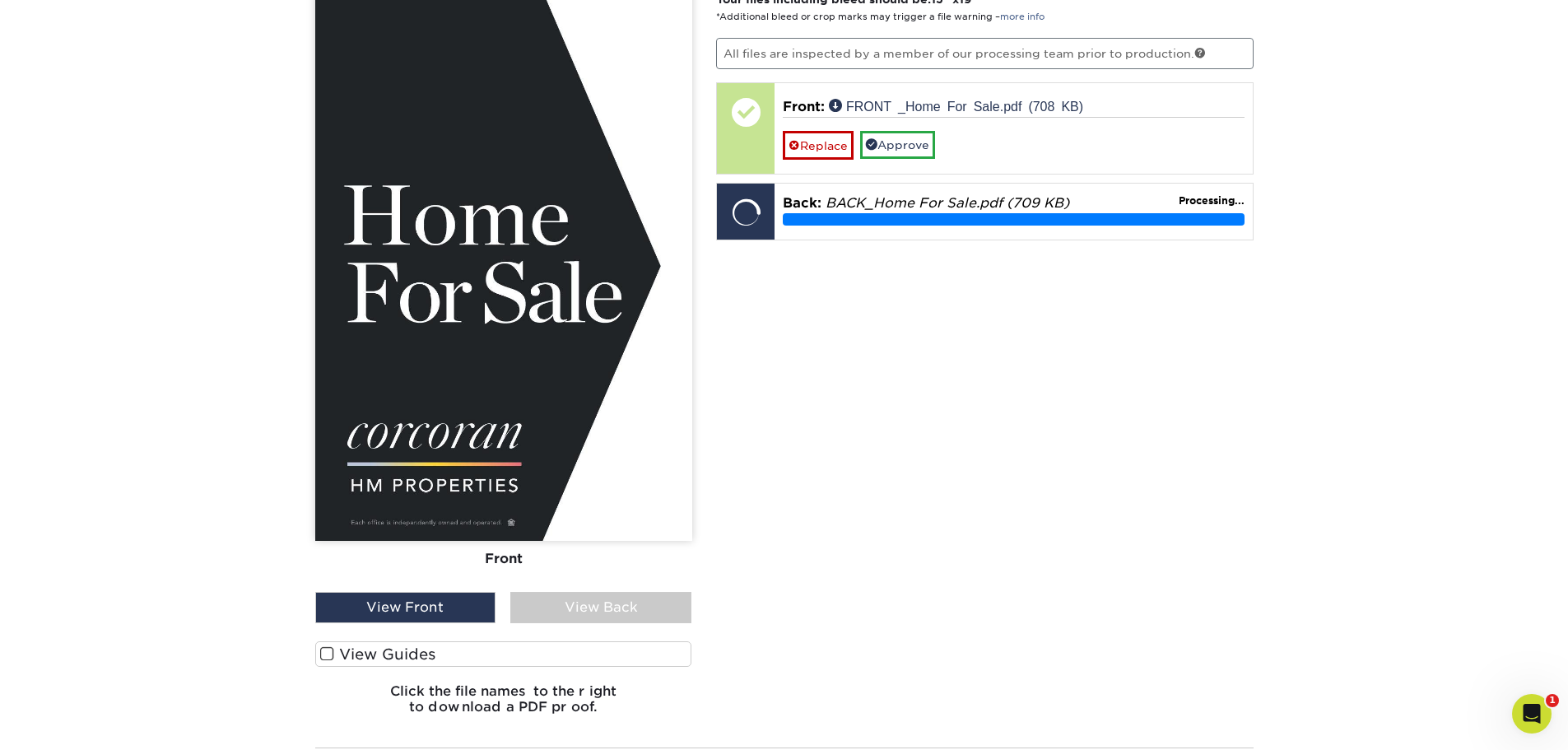
scroll to position [1131, 0]
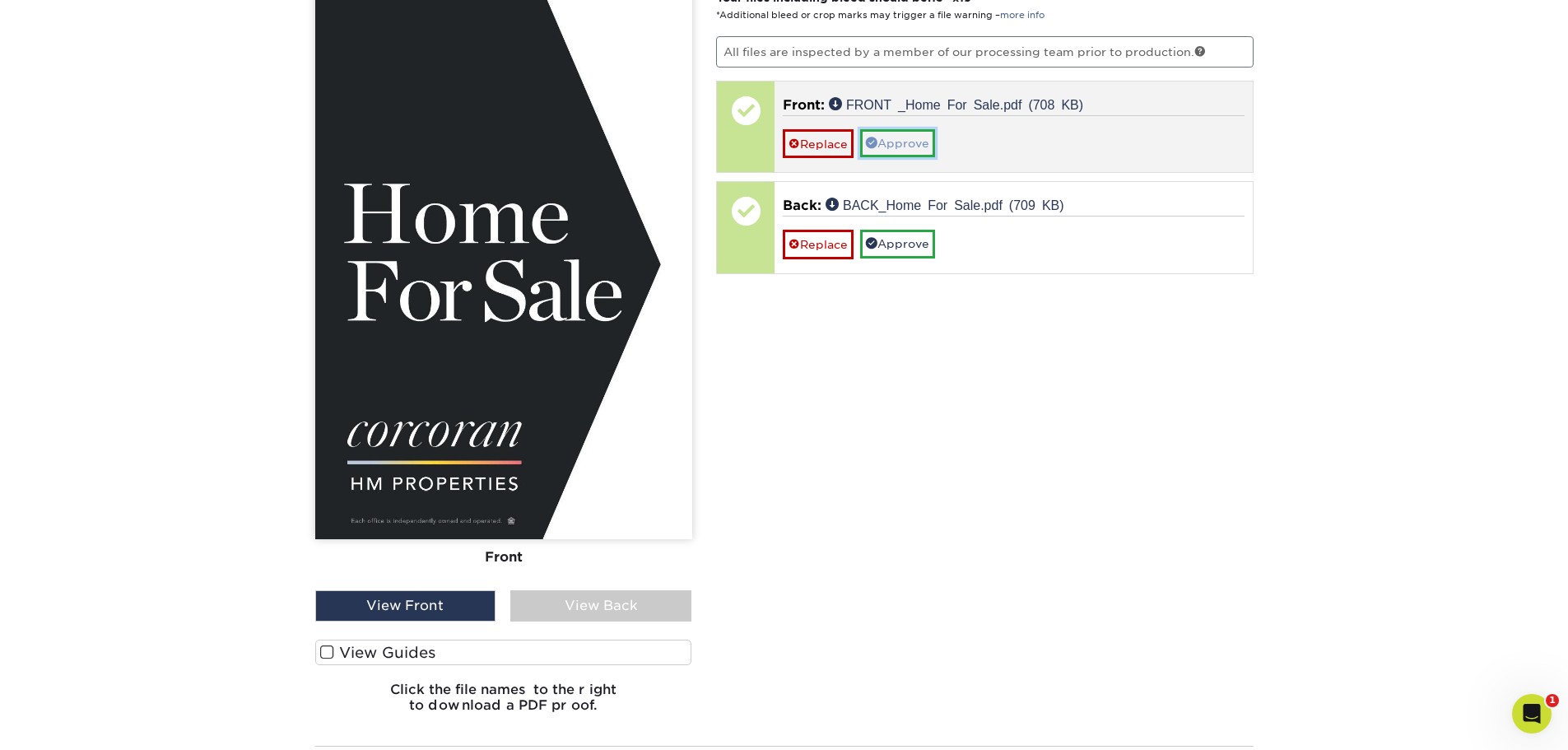
click at [912, 142] on link "Approve" at bounding box center [898, 143] width 75 height 28
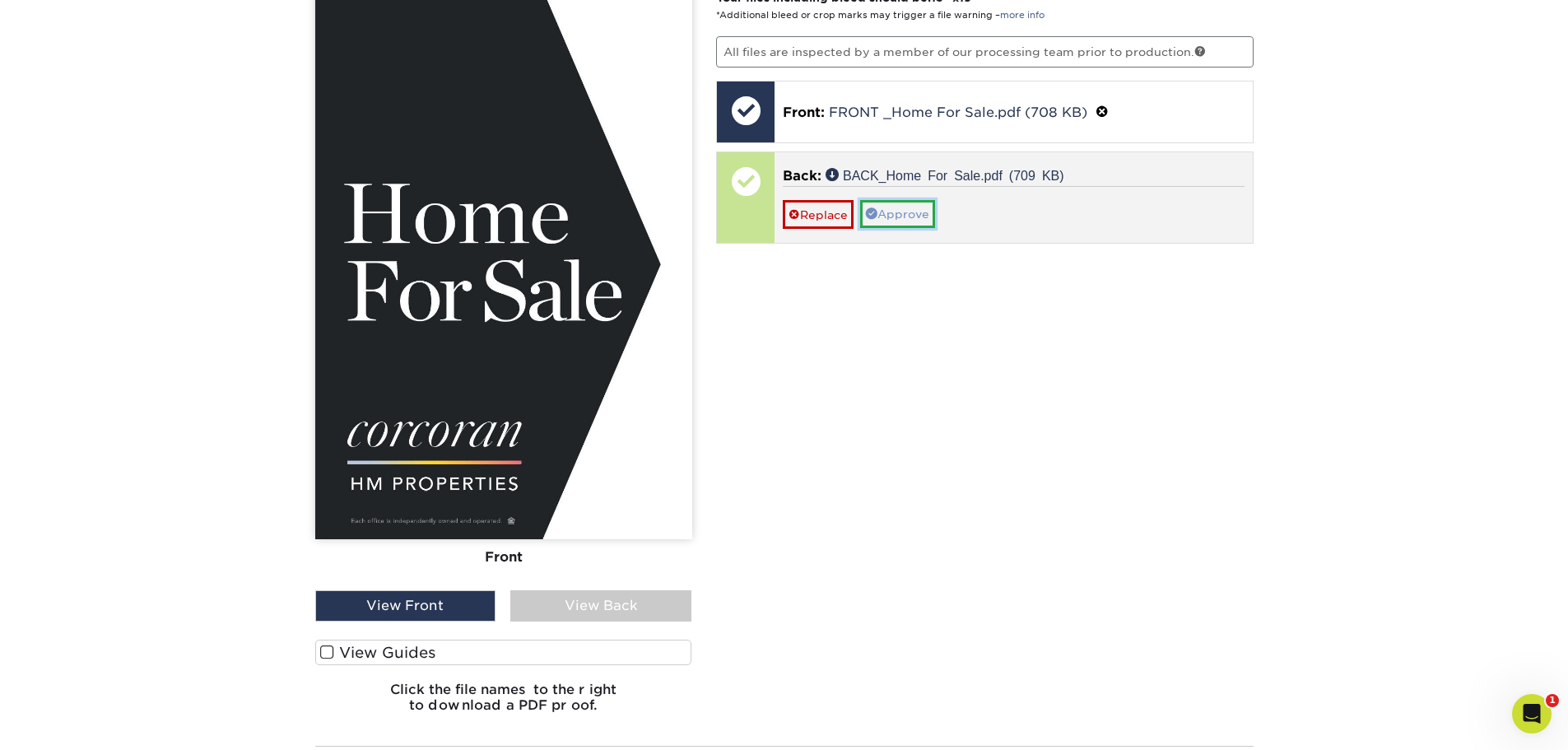
click at [908, 217] on link "Approve" at bounding box center [898, 214] width 75 height 28
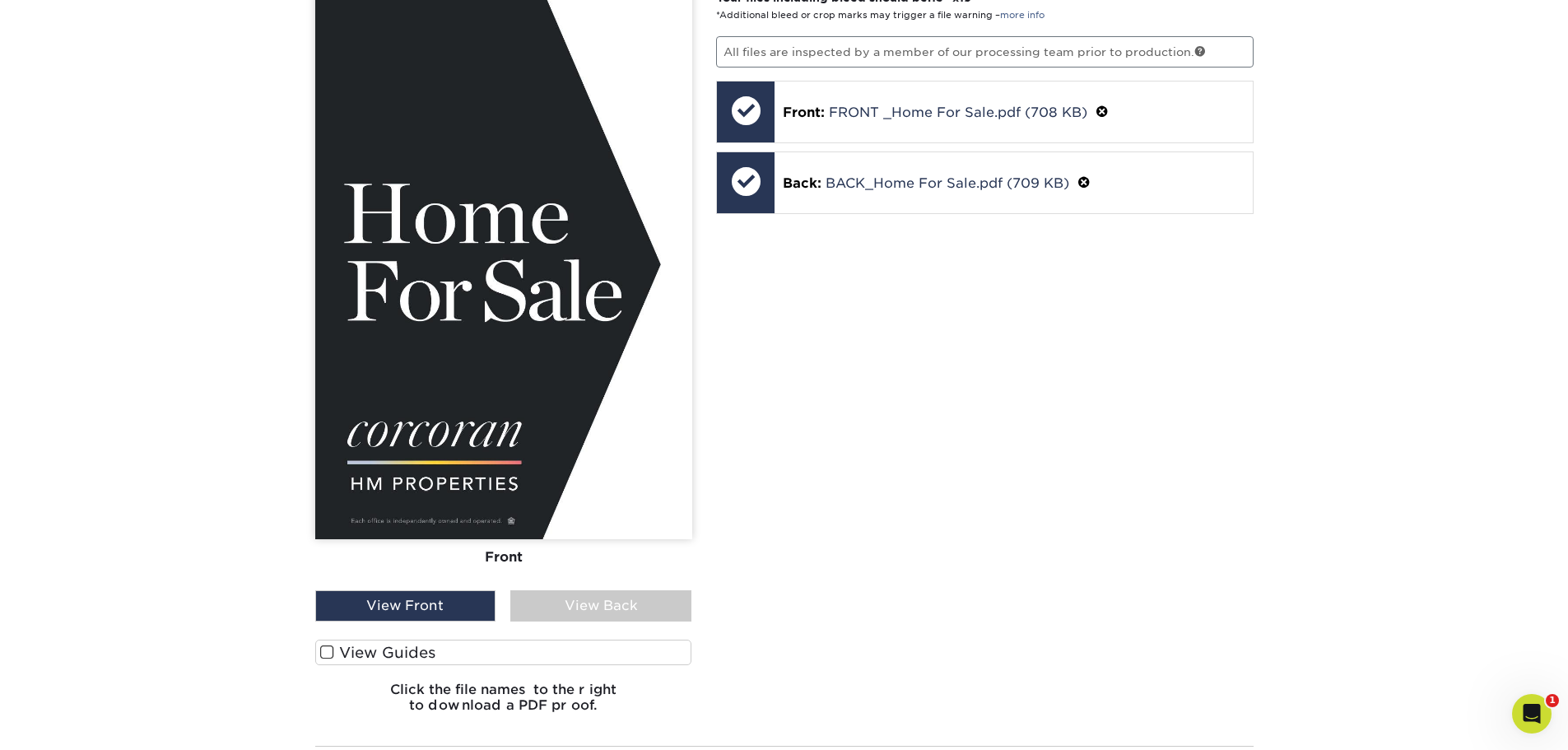
click at [624, 610] on div "View Back" at bounding box center [601, 606] width 181 height 31
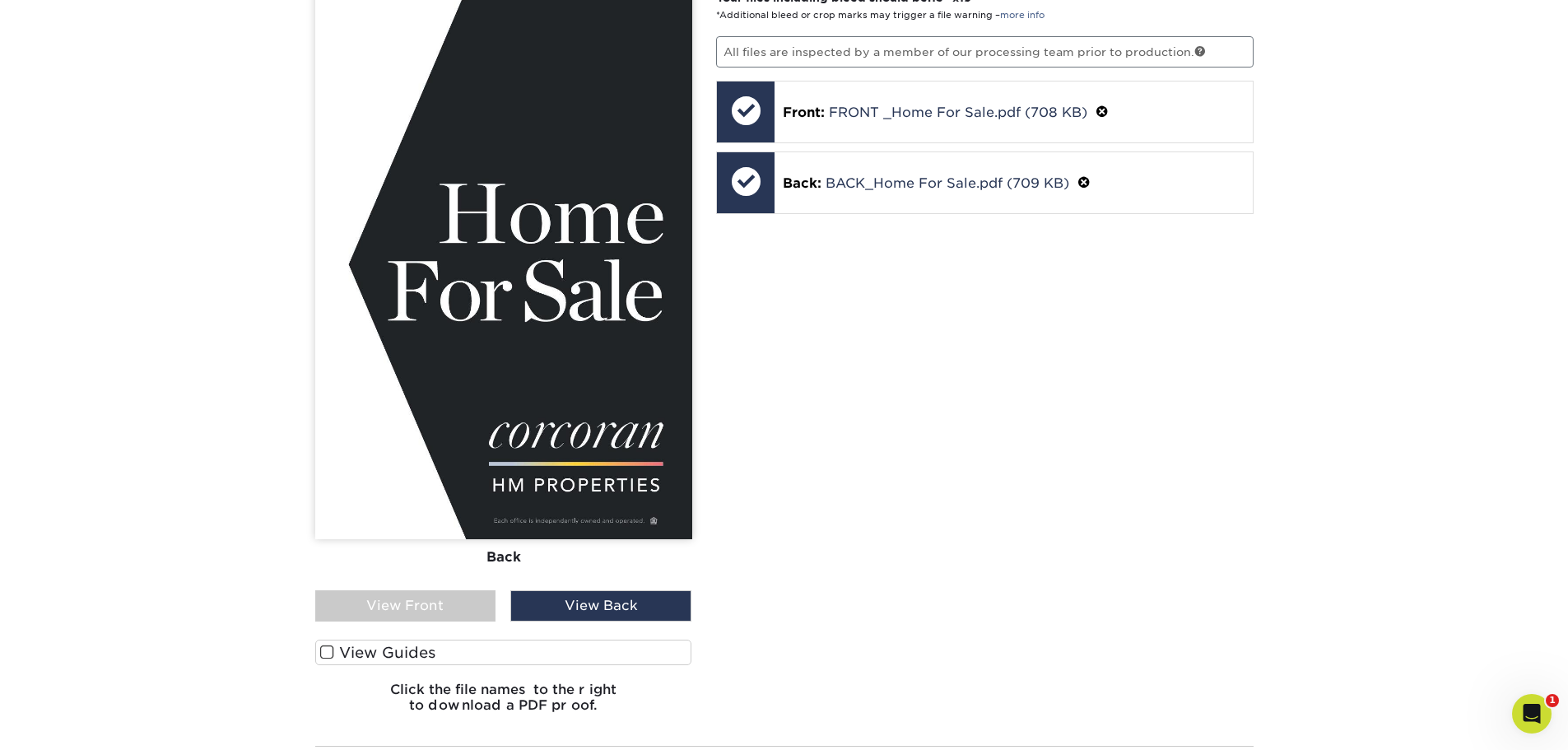
click at [411, 604] on div "View Front" at bounding box center [406, 606] width 181 height 31
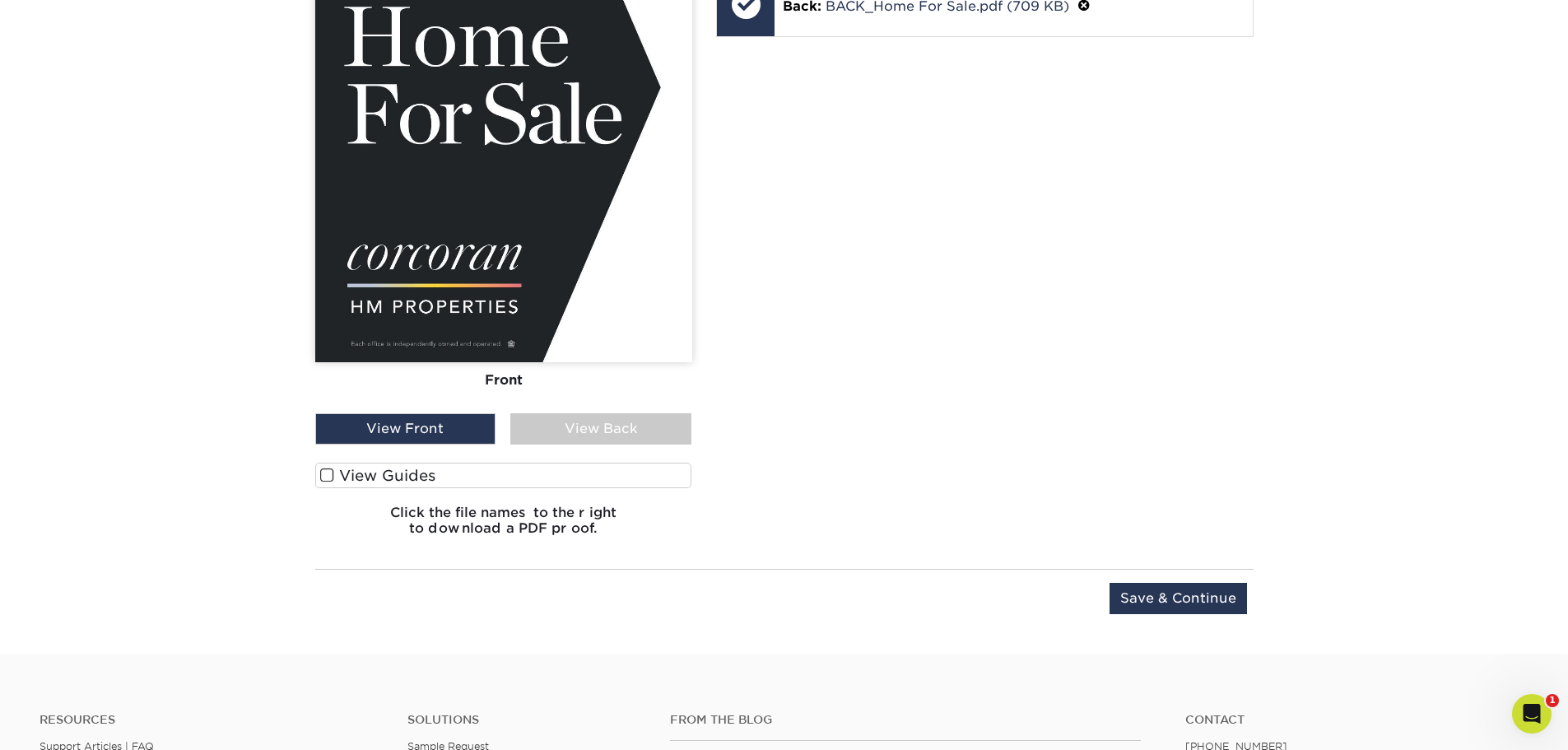
scroll to position [1379, 0]
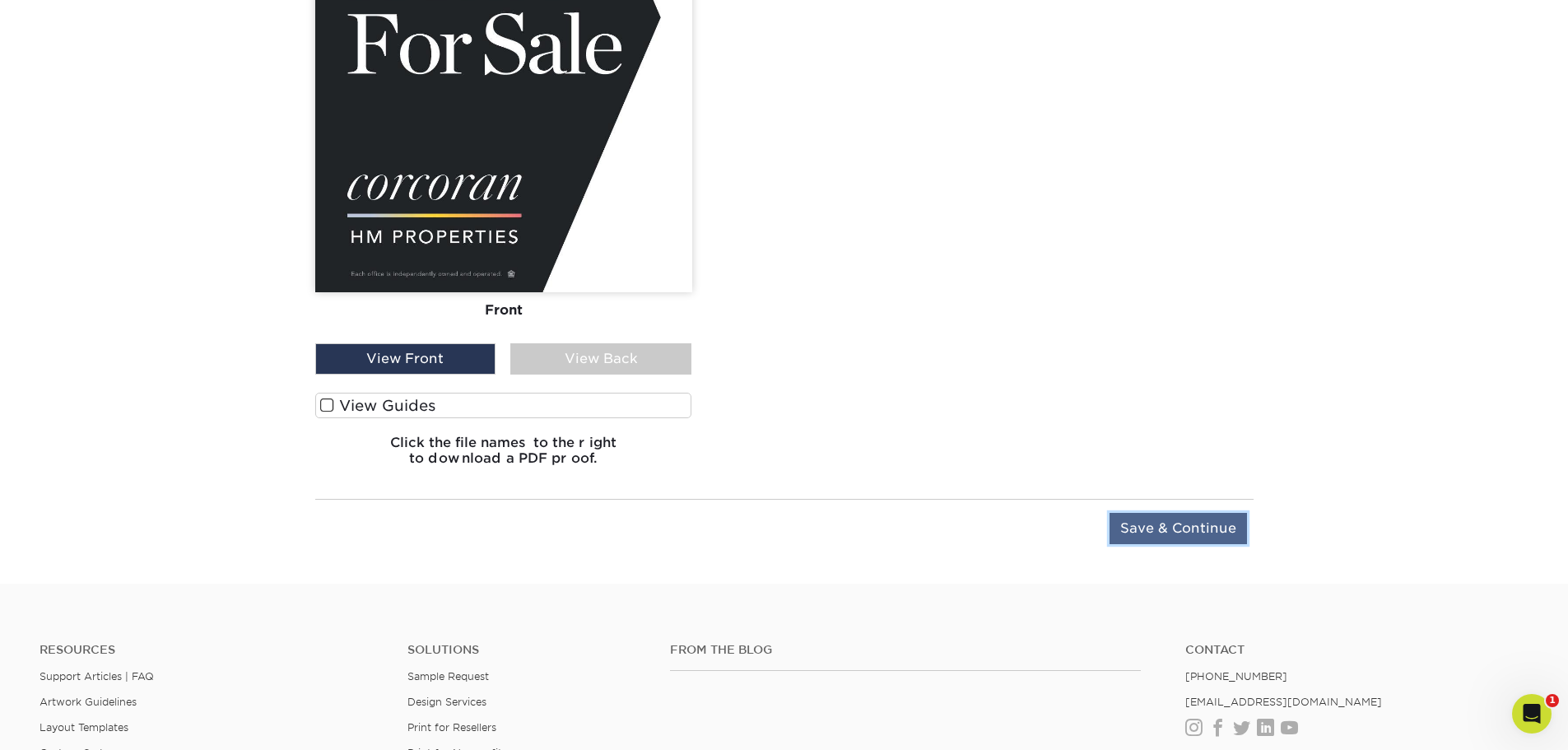
click at [1156, 520] on input "Save & Continue" at bounding box center [1178, 528] width 137 height 31
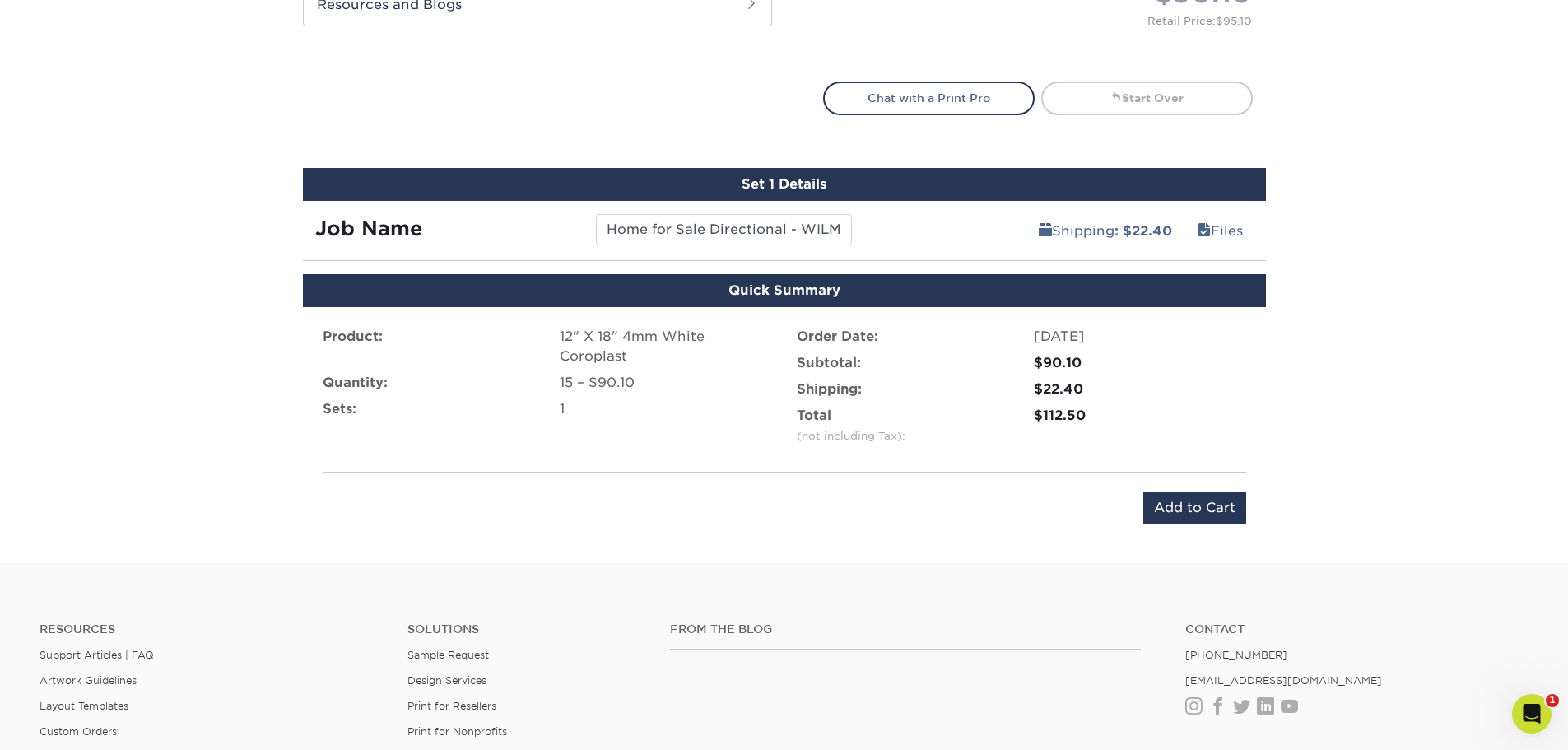
scroll to position [888, 0]
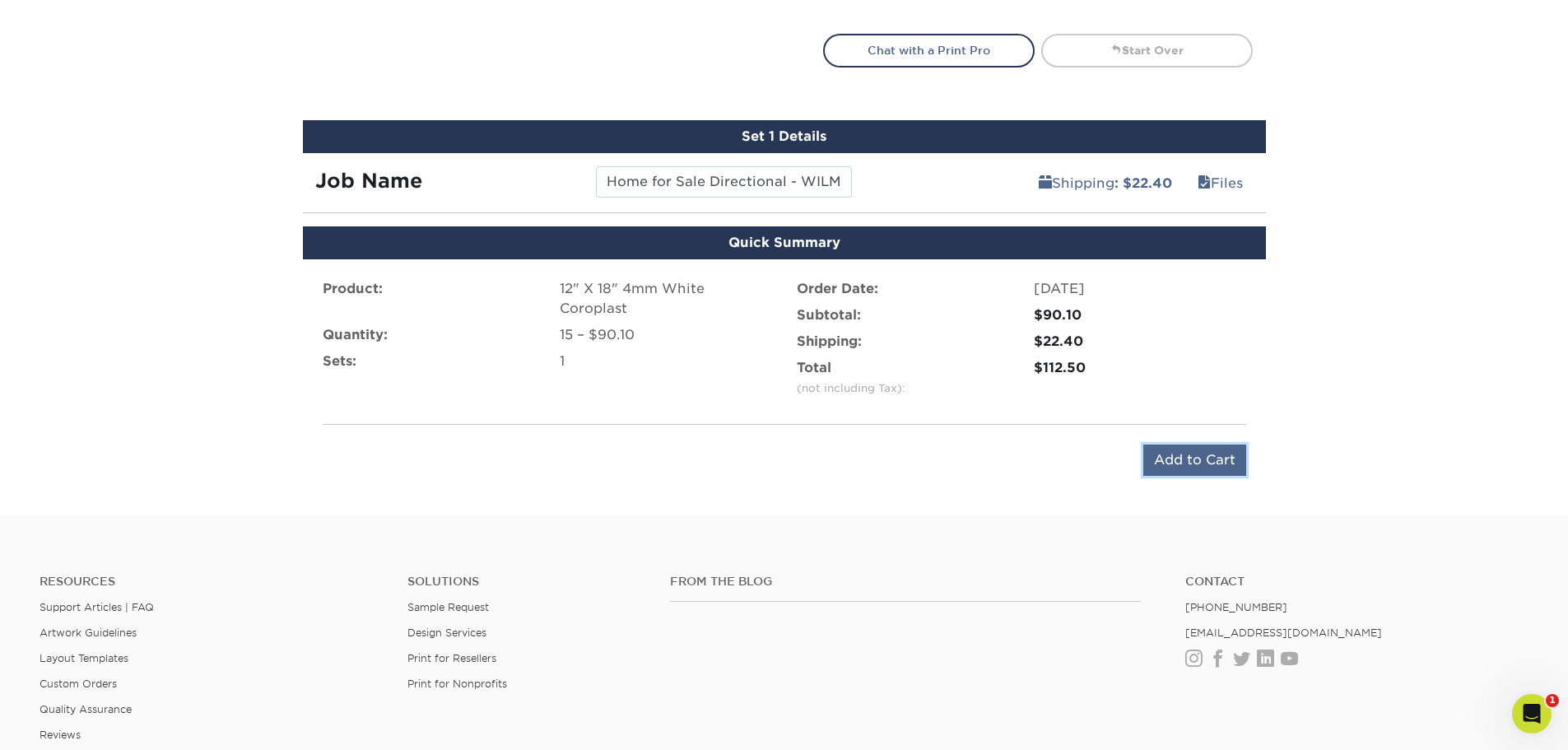
click at [1158, 452] on input "Add to Cart" at bounding box center [1194, 460] width 103 height 31
click at [1191, 464] on input "Add to Cart" at bounding box center [1194, 460] width 103 height 31
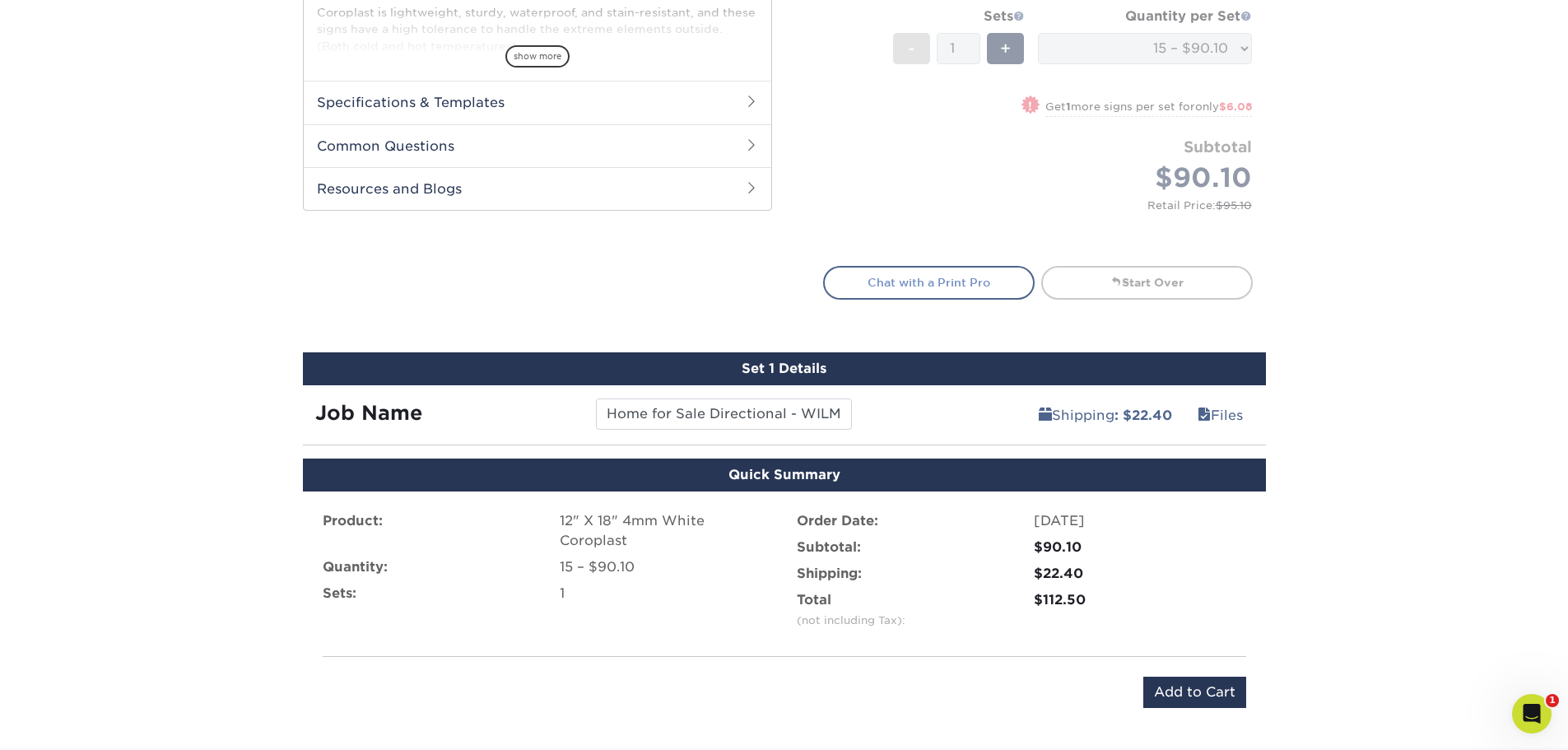
scroll to position [659, 0]
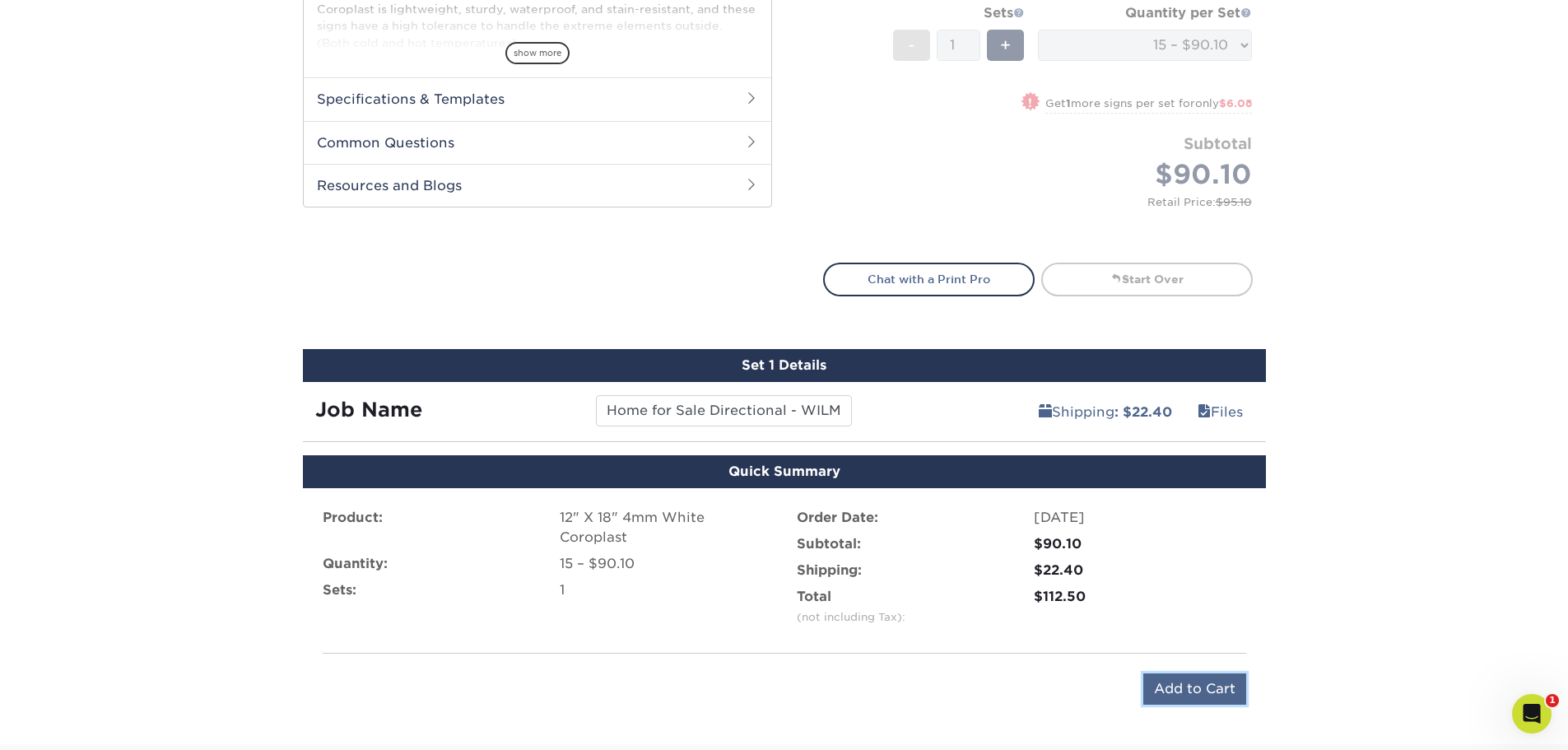
click at [1152, 689] on input "Add to Cart" at bounding box center [1194, 689] width 103 height 31
type input "Add to Cart"
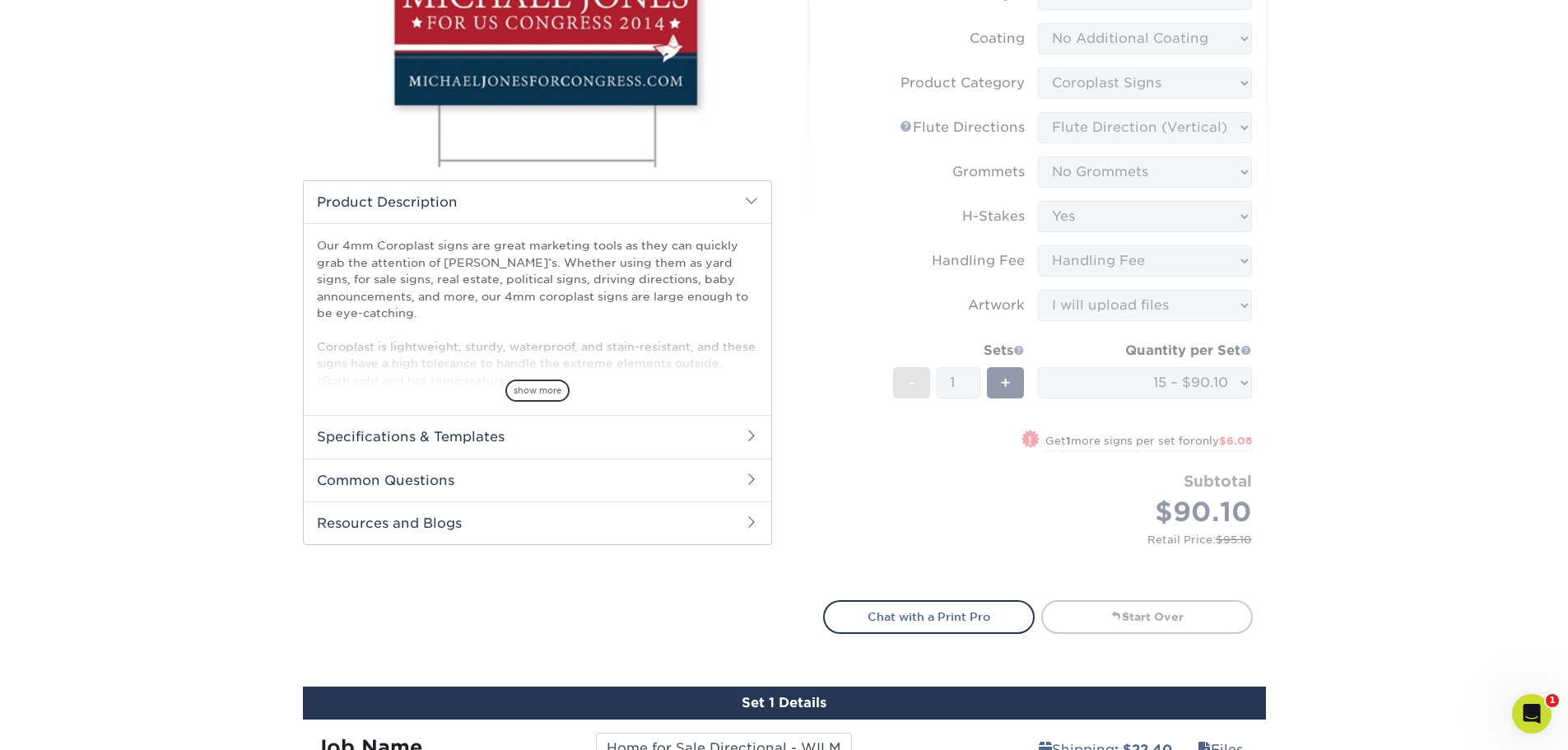
scroll to position [0, 0]
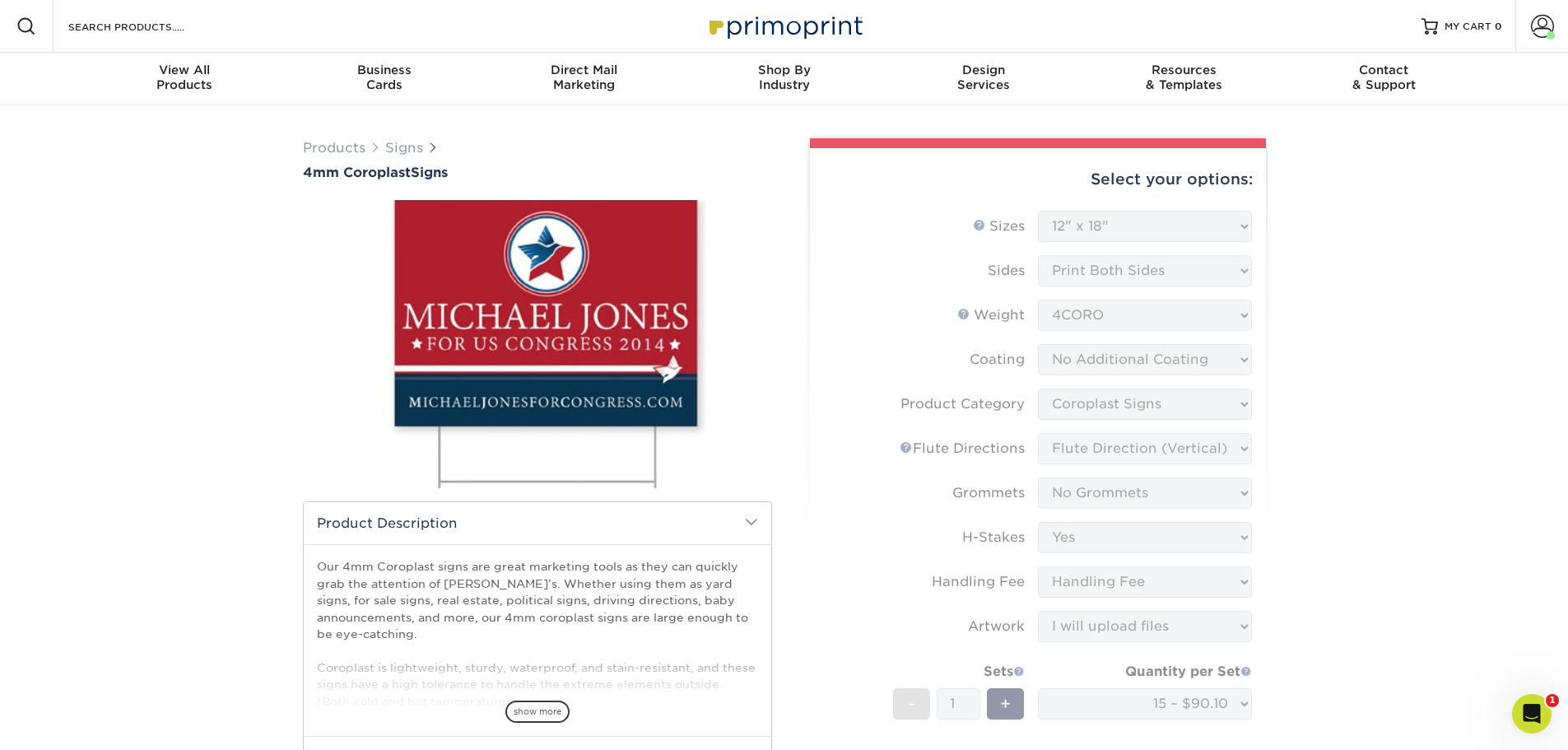
click at [751, 524] on span at bounding box center [752, 522] width 14 height 14
